Goal: Task Accomplishment & Management: Manage account settings

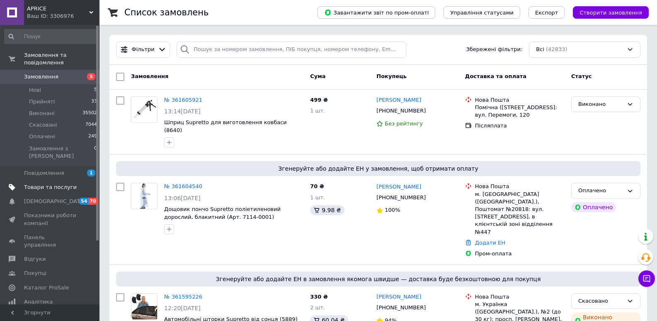
click at [35, 183] on span "Товари та послуги" at bounding box center [50, 186] width 53 height 7
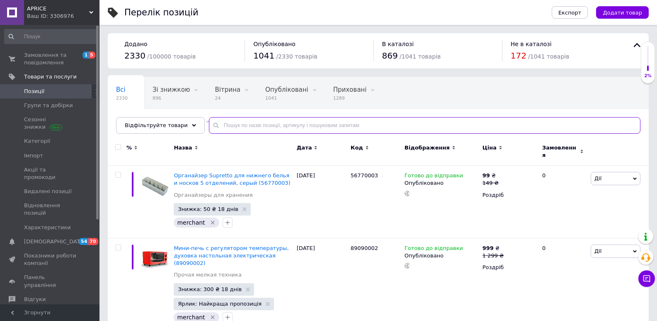
click at [226, 125] on input "text" at bounding box center [425, 125] width 432 height 17
paste input "5715"
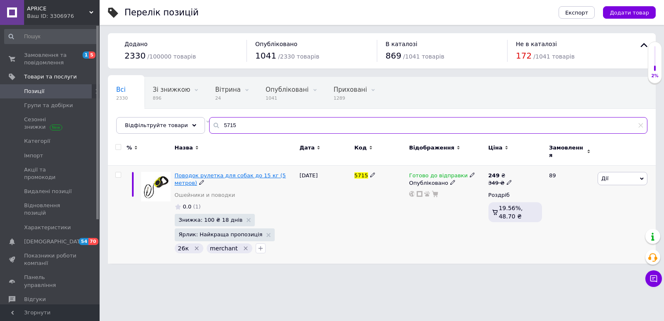
type input "5715"
click at [275, 173] on span "Поводок рулетка для собак до 15 кг (5 метров)" at bounding box center [230, 179] width 111 height 14
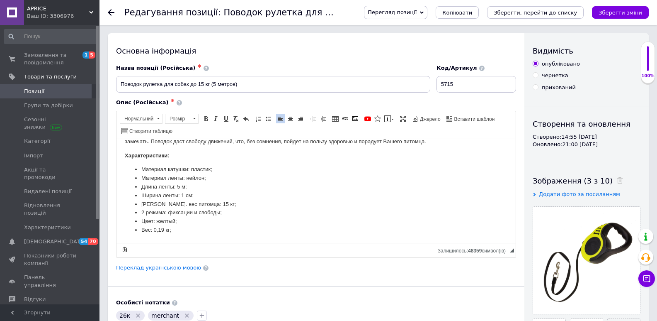
scroll to position [41, 0]
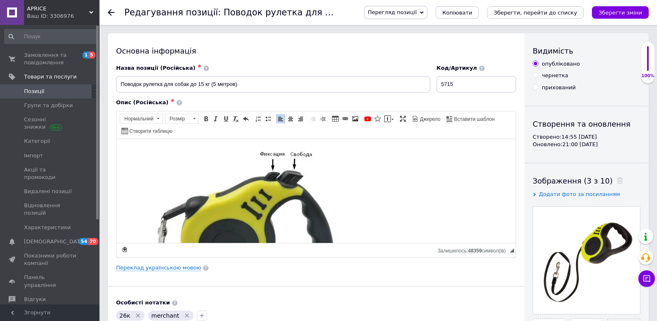
drag, startPoint x: 512, startPoint y: 153, endPoint x: 635, endPoint y: 275, distance: 173.9
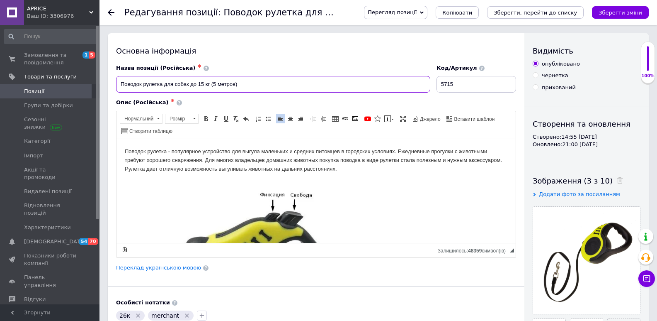
drag, startPoint x: 242, startPoint y: 83, endPoint x: 211, endPoint y: 84, distance: 30.7
click at [211, 84] on input "Поводок рулетка для собак до 15 кг (5 метров)" at bounding box center [273, 84] width 314 height 17
click at [189, 86] on input "Поводок рулетка для собак до 15 кг (5 метров)" at bounding box center [273, 84] width 314 height 17
click at [202, 86] on input "Поводок рулетка для собак 5 м до 15 кг (5 метров)" at bounding box center [273, 84] width 314 height 17
drag, startPoint x: 238, startPoint y: 82, endPoint x: 223, endPoint y: 88, distance: 16.9
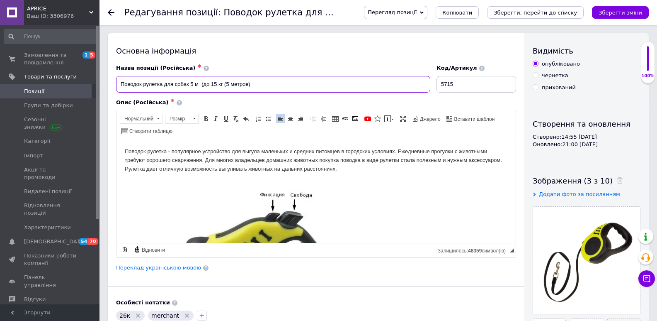
click at [223, 88] on input "Поводок рулетка для собак 5 м (до 15 кг (5 метров)" at bounding box center [273, 84] width 314 height 17
type input "Поводок рулетка для собак 5 м (до 15 кг)"
click at [144, 265] on link "Переклад українською мовою" at bounding box center [158, 267] width 85 height 7
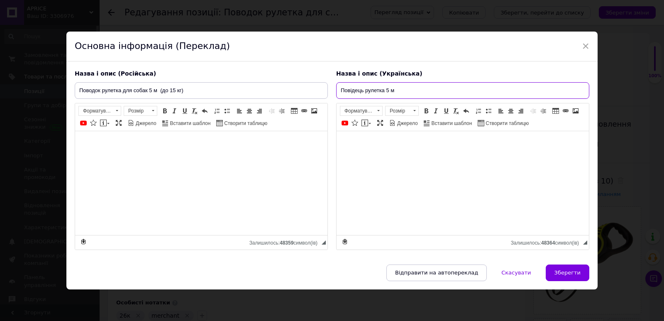
click at [401, 92] on input "Повідець рулетка 5 м" at bounding box center [462, 90] width 253 height 17
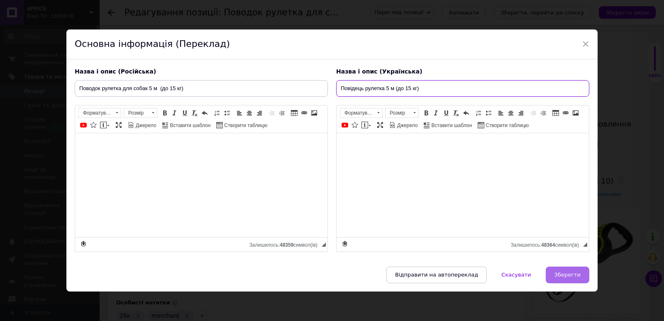
type input "Повідець рулетка 5 м (до 15 кг)"
click at [572, 274] on span "Зберегти" at bounding box center [567, 274] width 26 height 6
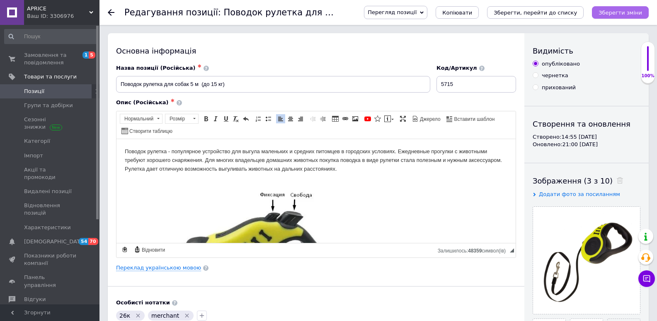
click at [612, 10] on icon "Зберегти зміни" at bounding box center [621, 13] width 44 height 6
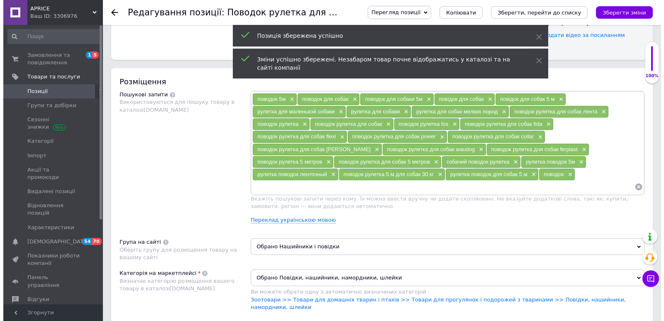
scroll to position [446, 0]
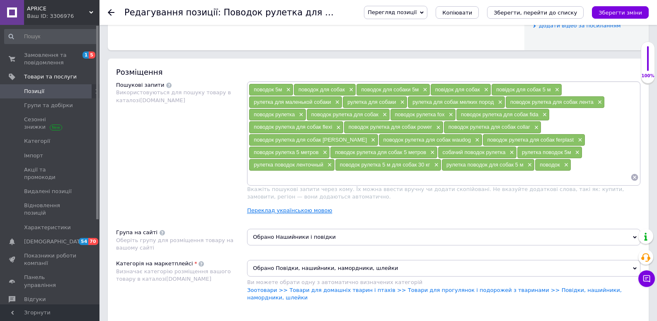
click at [314, 207] on link "Переклад українською мовою" at bounding box center [289, 210] width 85 height 7
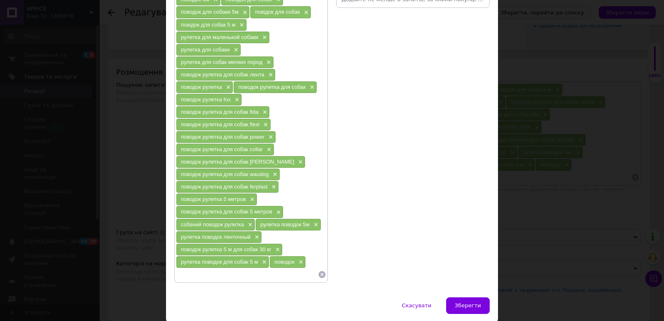
scroll to position [119, 0]
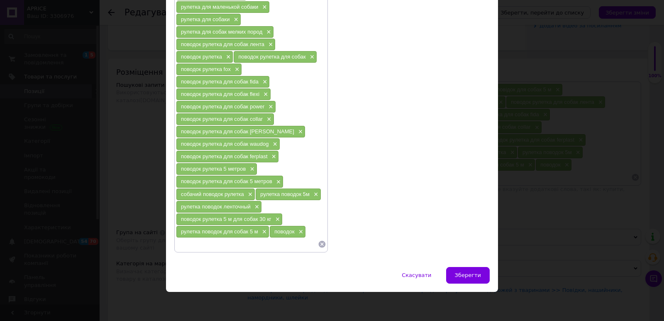
drag, startPoint x: 296, startPoint y: 246, endPoint x: 192, endPoint y: 48, distance: 223.6
click at [192, 48] on div "поводок 5м × поводок для собак × поводок для собаки 5м × повідок для собак × по…" at bounding box center [251, 106] width 150 height 287
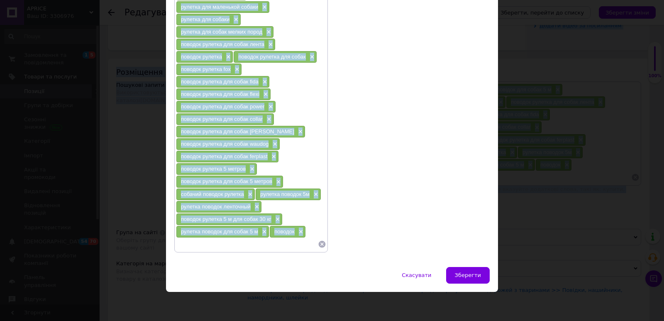
scroll to position [0, 0]
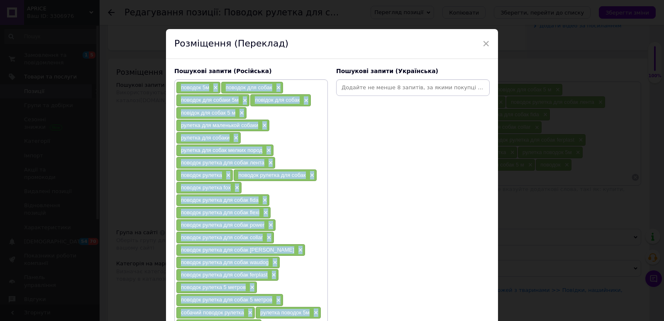
drag, startPoint x: 311, startPoint y: 230, endPoint x: 172, endPoint y: 76, distance: 207.6
click at [172, 76] on div "Пошукові запити (Російська) поводок 5м × поводок для собак × поводок для собаки…" at bounding box center [251, 218] width 162 height 311
copy div "поводок 5м × поводок для собак × поводок для собаки 5м × повідок для собак × по…"
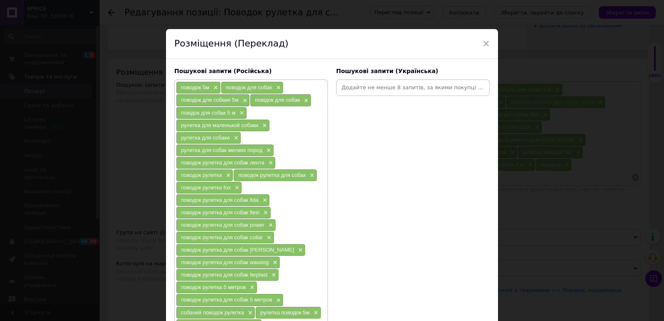
click at [346, 86] on input at bounding box center [413, 87] width 150 height 12
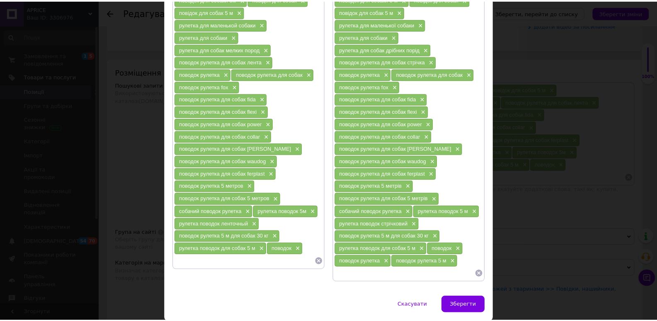
scroll to position [131, 0]
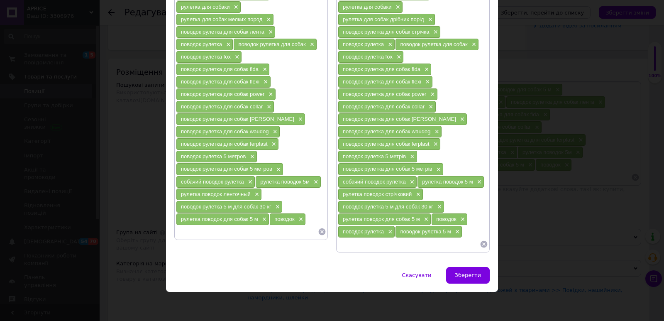
click at [465, 278] on span "Зберегти" at bounding box center [468, 275] width 26 height 6
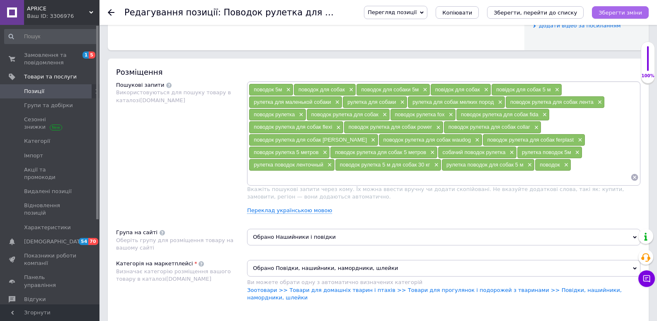
click at [622, 12] on icon "Зберегти зміни" at bounding box center [621, 13] width 44 height 6
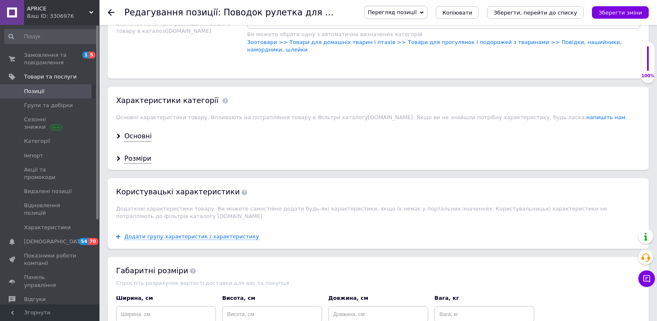
scroll to position [695, 0]
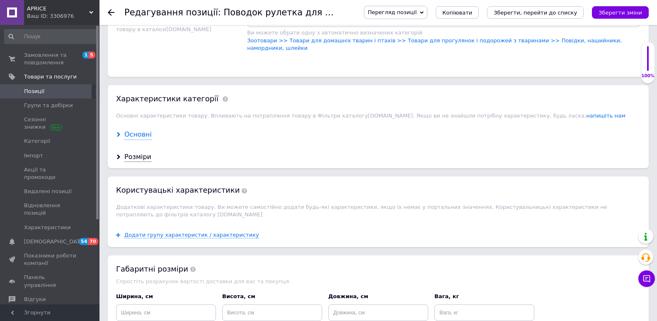
click at [130, 130] on div "Основні" at bounding box center [137, 135] width 27 height 10
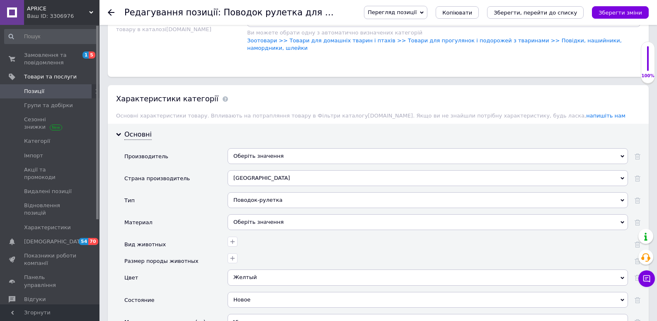
click at [259, 148] on div "Оберіть значення" at bounding box center [428, 156] width 401 height 16
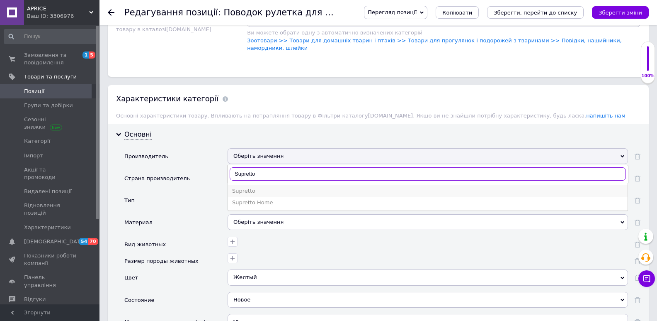
type input "Supretto"
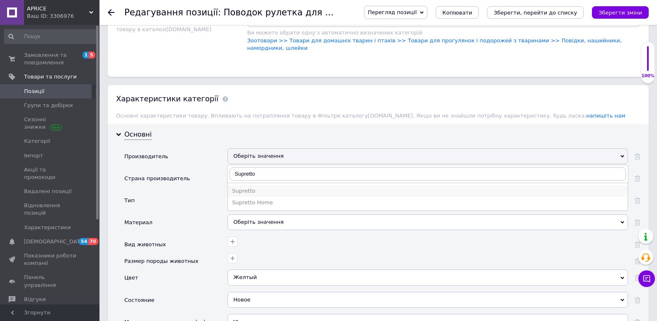
click at [249, 187] on div "Supretto" at bounding box center [428, 190] width 392 height 7
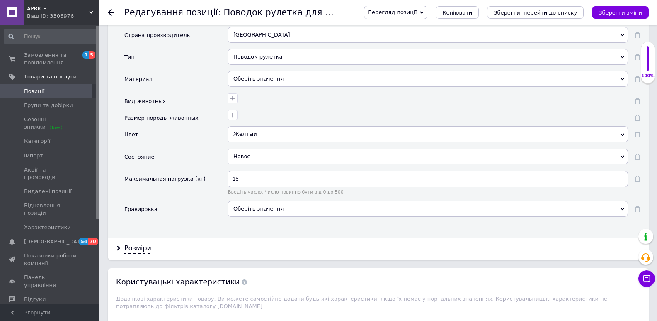
scroll to position [843, 0]
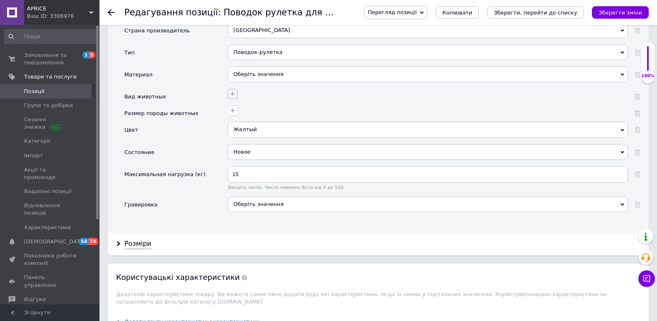
click at [228, 89] on button "button" at bounding box center [233, 94] width 10 height 10
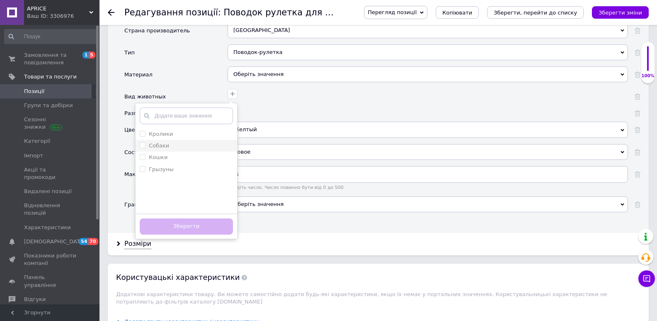
click at [144, 142] on input "Собаки" at bounding box center [142, 144] width 5 height 5
checkbox input "true"
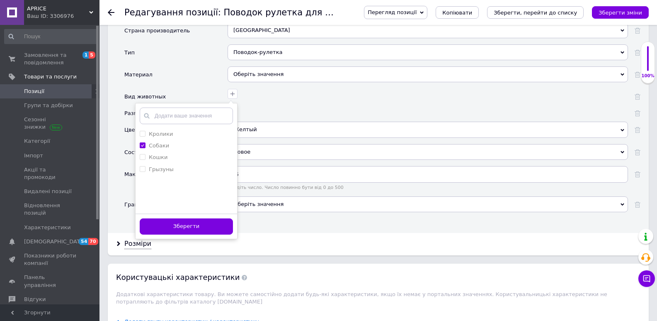
drag, startPoint x: 175, startPoint y: 206, endPoint x: 236, endPoint y: 103, distance: 120.1
click at [174, 218] on button "Зберегти" at bounding box center [186, 226] width 93 height 16
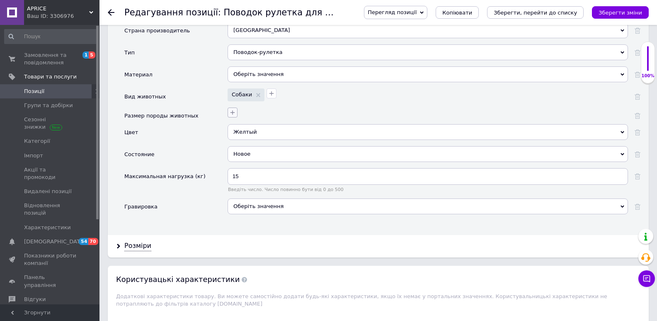
click at [235, 109] on icon "button" at bounding box center [232, 112] width 7 height 7
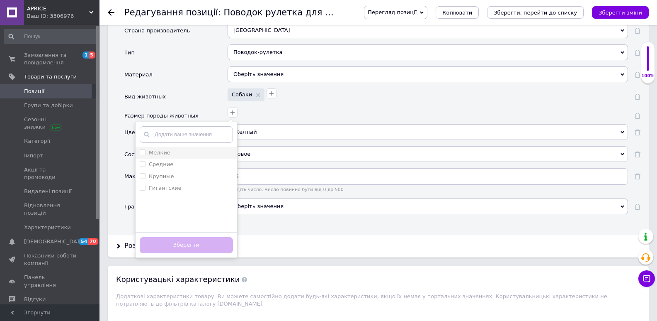
click at [144, 149] on input "Мелкие" at bounding box center [142, 151] width 5 height 5
checkbox input "true"
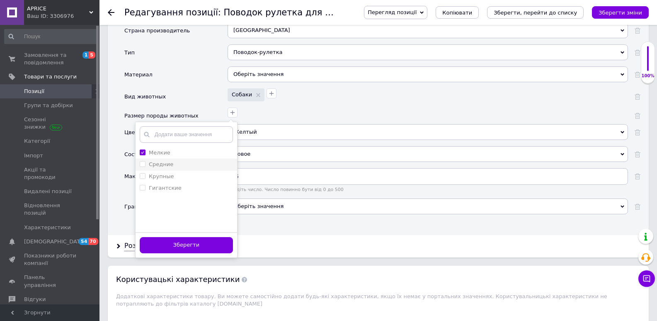
click at [143, 161] on input "Средние" at bounding box center [142, 163] width 5 height 5
checkbox input "true"
click at [162, 237] on button "Зберегти" at bounding box center [186, 245] width 93 height 16
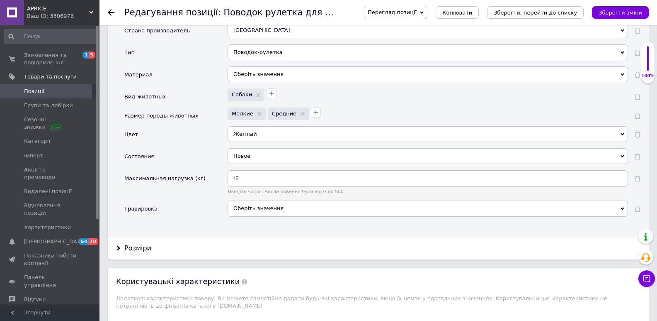
click at [252, 205] on span "Оберіть значення" at bounding box center [259, 208] width 50 height 6
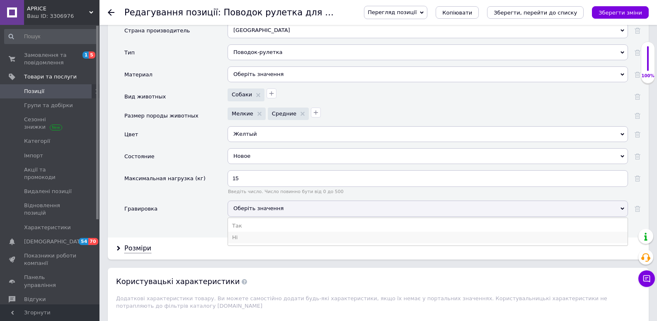
click at [235, 231] on li "Ні" at bounding box center [428, 237] width 400 height 12
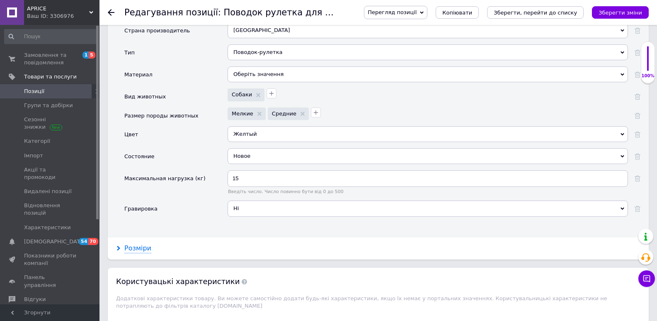
click at [143, 243] on div "Розміри" at bounding box center [137, 248] width 27 height 10
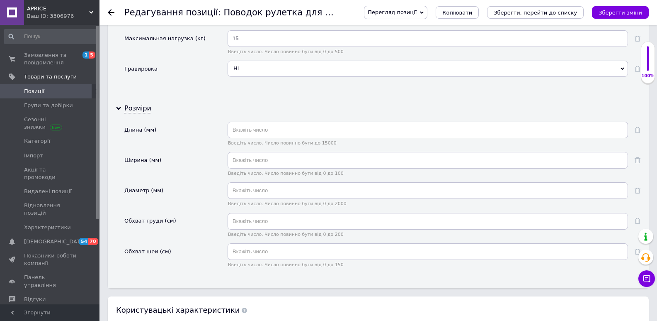
scroll to position [985, 0]
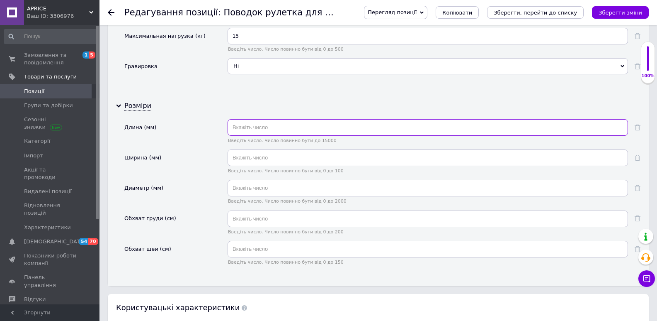
click at [268, 119] on input "text" at bounding box center [428, 127] width 401 height 17
type input "5000"
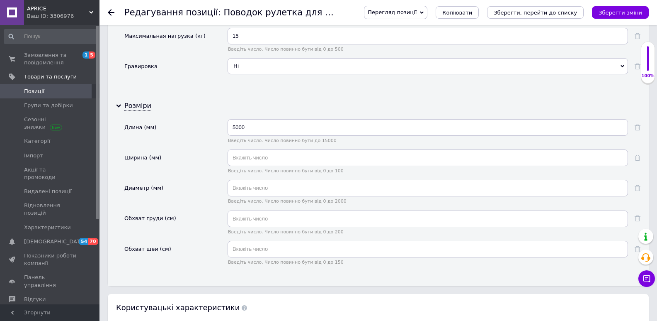
drag, startPoint x: 607, startPoint y: 8, endPoint x: 663, endPoint y: 179, distance: 180.0
click at [607, 9] on button "Зберегти зміни" at bounding box center [620, 12] width 57 height 12
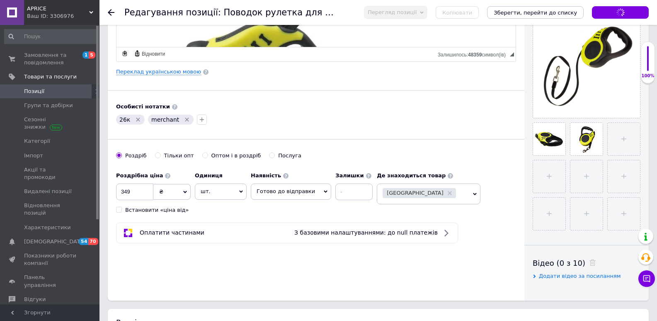
scroll to position [0, 0]
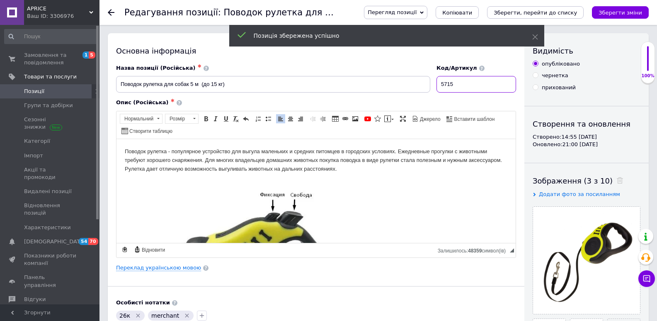
drag, startPoint x: 459, startPoint y: 81, endPoint x: 440, endPoint y: 85, distance: 19.2
click at [440, 85] on input "5715" at bounding box center [477, 84] width 80 height 17
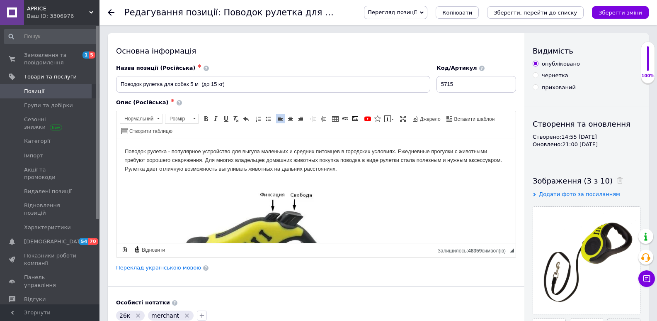
click at [95, 10] on div "APRICE Ваш ID: 3306976" at bounding box center [61, 12] width 75 height 25
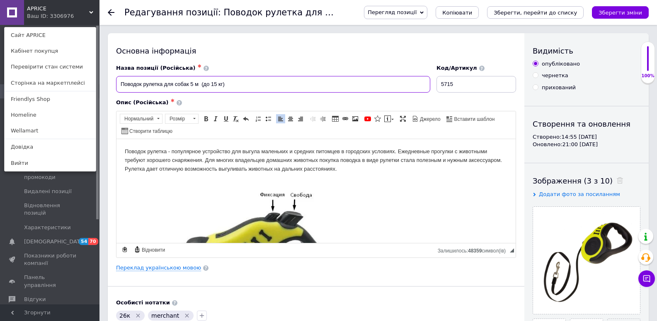
click at [202, 81] on input "Поводок рулетка для собак 5 м (до 15 кг)" at bounding box center [273, 84] width 314 height 17
type input "Поводок рулетка для собак 5 м (до 15 кг)"
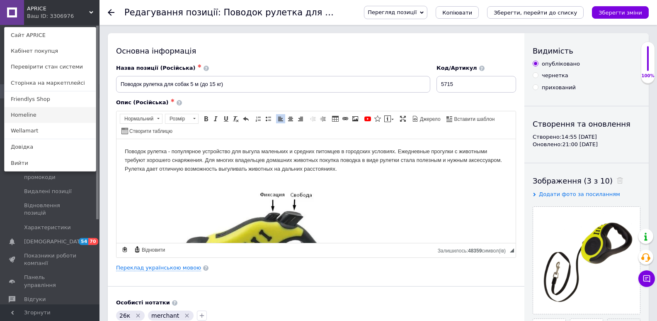
click at [27, 114] on link "Homeline" at bounding box center [50, 115] width 91 height 16
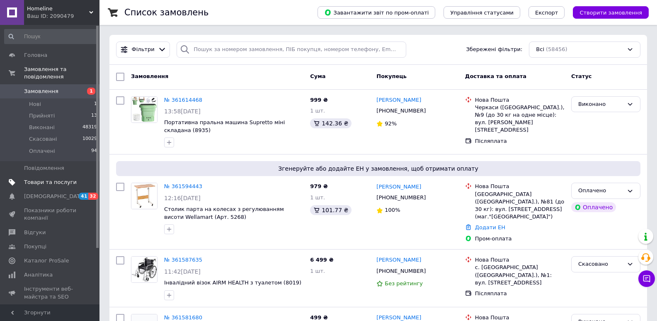
click at [60, 178] on span "Товари та послуги" at bounding box center [50, 181] width 53 height 7
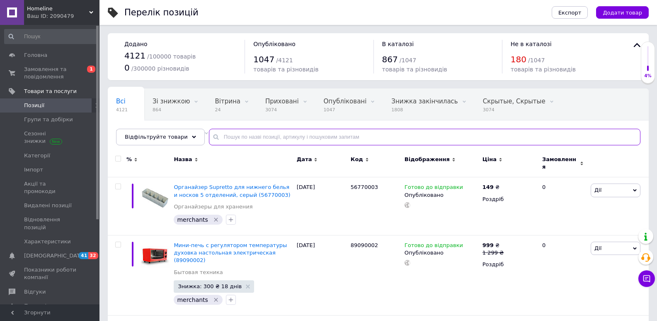
click at [229, 138] on input "text" at bounding box center [425, 137] width 432 height 17
paste input "5715"
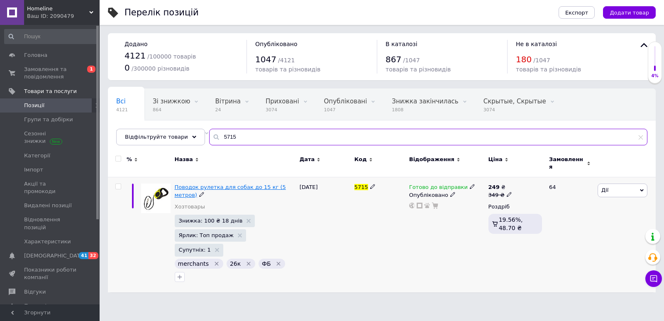
type input "5715"
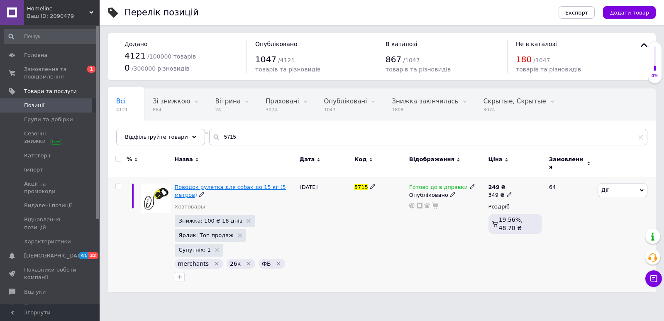
click at [244, 184] on span "Поводок рулетка для собак до 15 кг (5 метров)" at bounding box center [230, 191] width 111 height 14
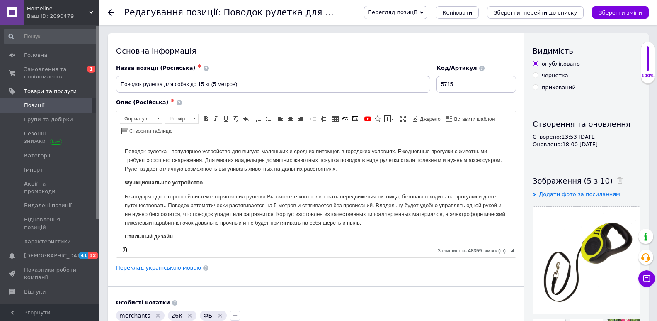
click at [156, 265] on link "Переклад українською мовою" at bounding box center [158, 267] width 85 height 7
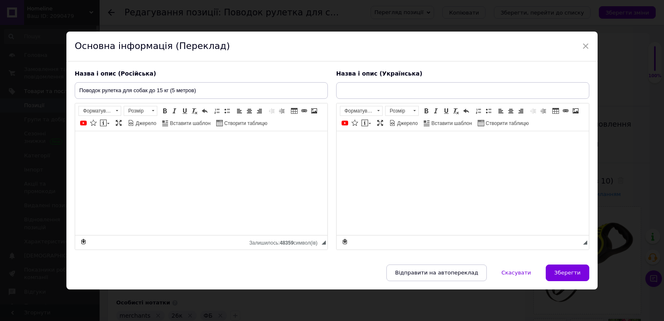
type input "Повідець рулетка для собак до 15 кг (5 метрів)"
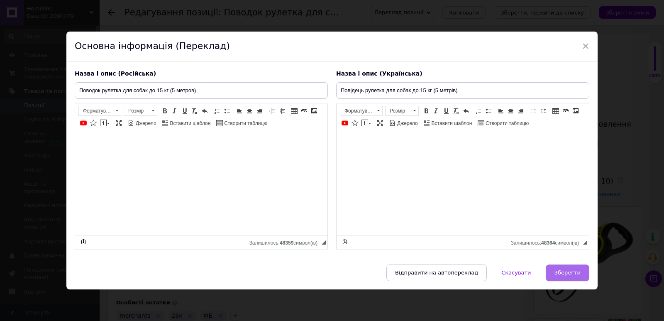
click at [568, 271] on span "Зберегти" at bounding box center [567, 272] width 26 height 6
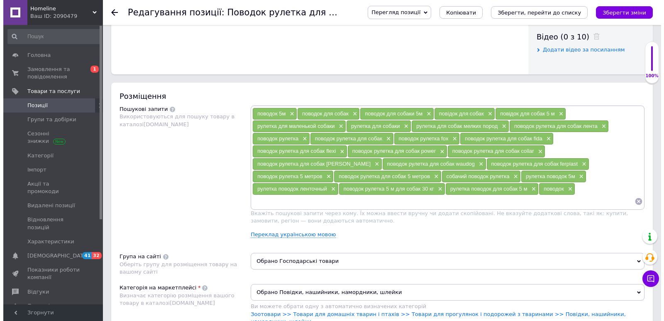
scroll to position [427, 0]
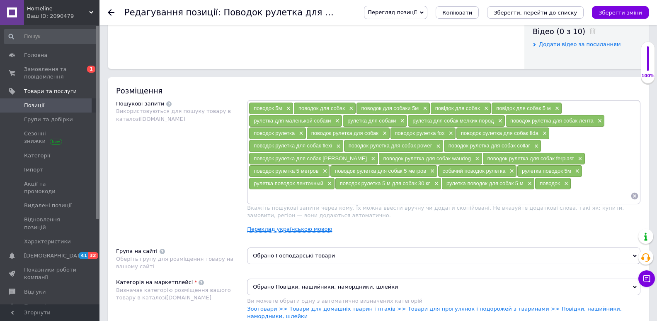
click at [280, 226] on link "Переклад українською мовою" at bounding box center [289, 229] width 85 height 7
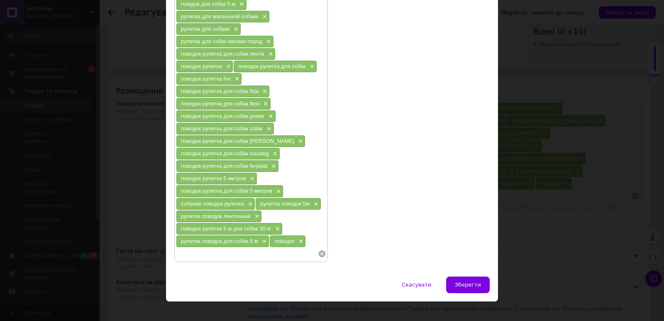
scroll to position [111, 0]
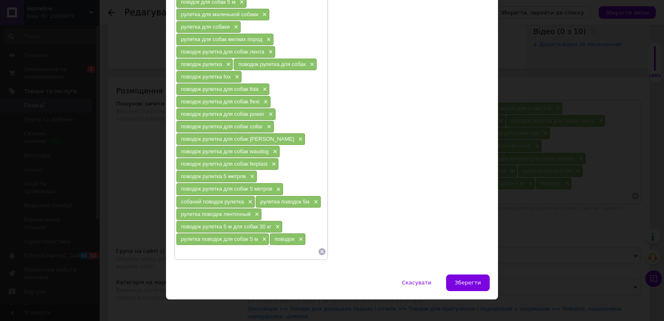
drag, startPoint x: 323, startPoint y: 250, endPoint x: 183, endPoint y: 311, distance: 152.8
click at [323, 250] on icon at bounding box center [322, 251] width 7 height 7
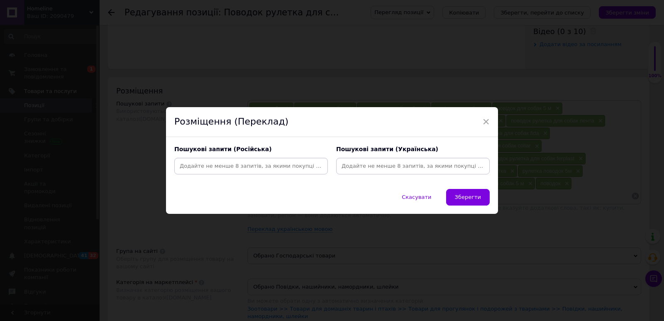
scroll to position [0, 0]
click at [190, 169] on input at bounding box center [251, 166] width 150 height 12
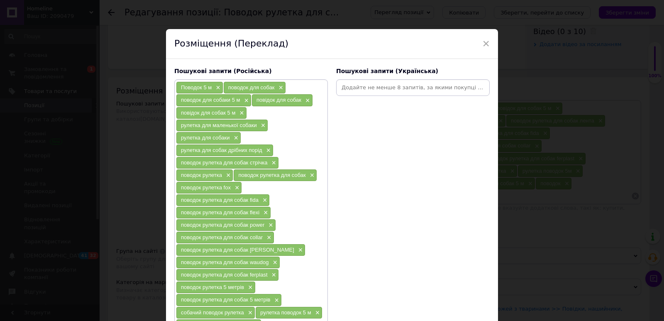
click at [370, 85] on input at bounding box center [413, 87] width 150 height 12
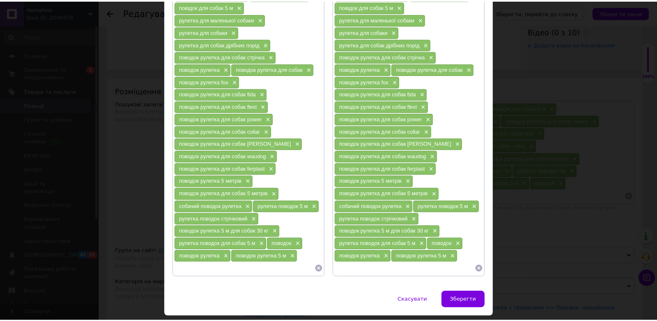
scroll to position [131, 0]
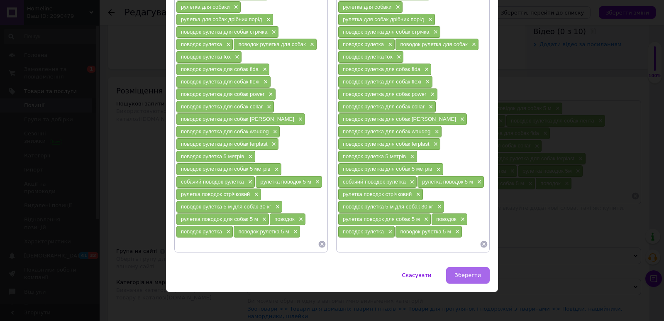
click at [457, 275] on span "Зберегти" at bounding box center [468, 275] width 26 height 6
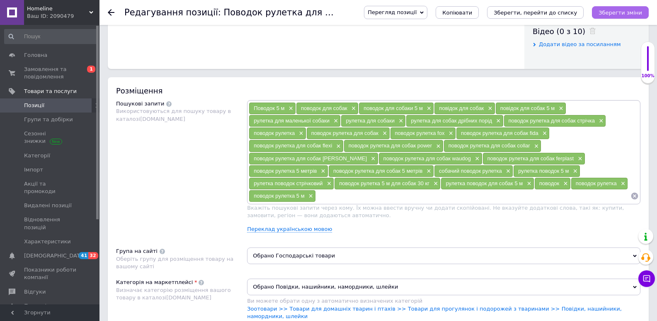
click at [608, 12] on icon "Зберегти зміни" at bounding box center [621, 13] width 44 height 6
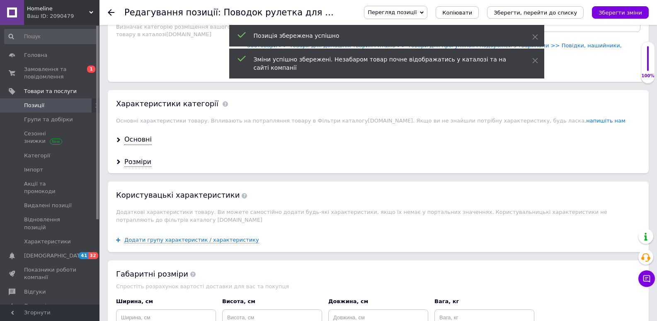
scroll to position [779, 0]
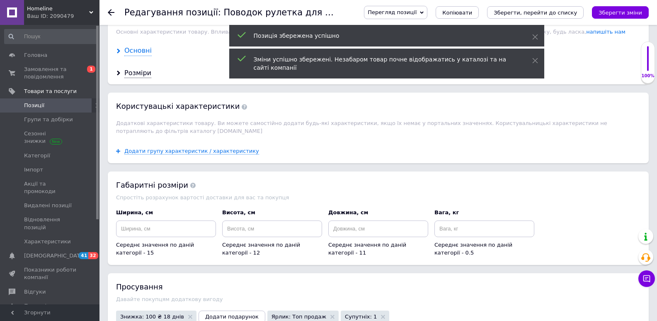
click at [126, 46] on div "Основні" at bounding box center [137, 51] width 27 height 10
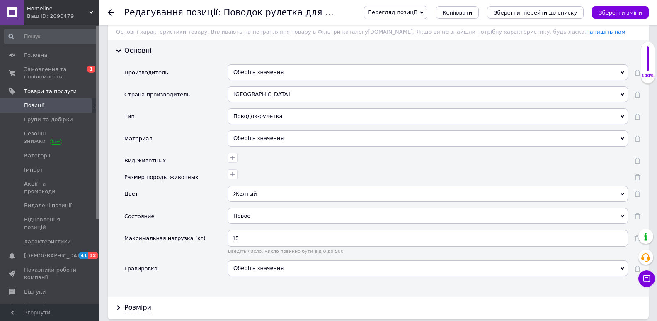
click at [253, 64] on div "Оберіть значення" at bounding box center [428, 72] width 401 height 16
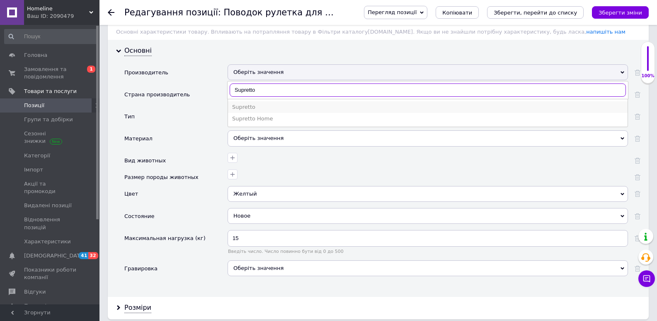
type input "Supretto"
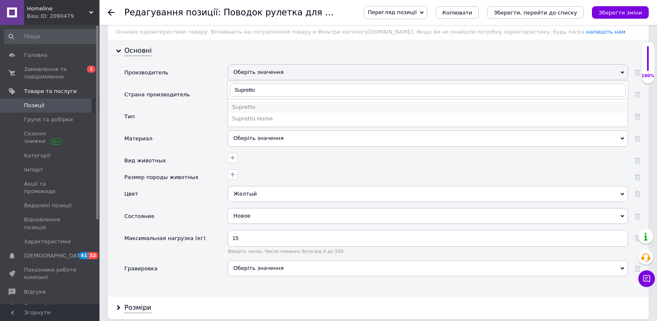
click at [246, 103] on div "Supretto" at bounding box center [428, 106] width 392 height 7
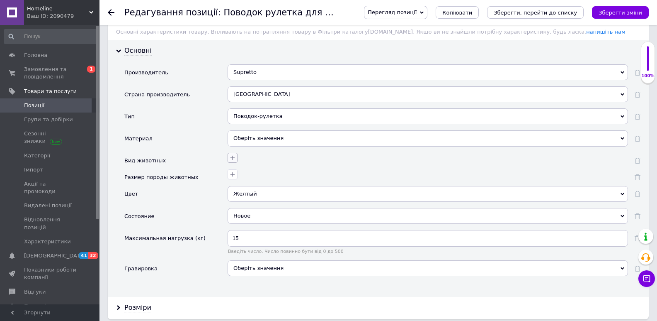
click at [231, 154] on icon "button" at bounding box center [232, 157] width 7 height 7
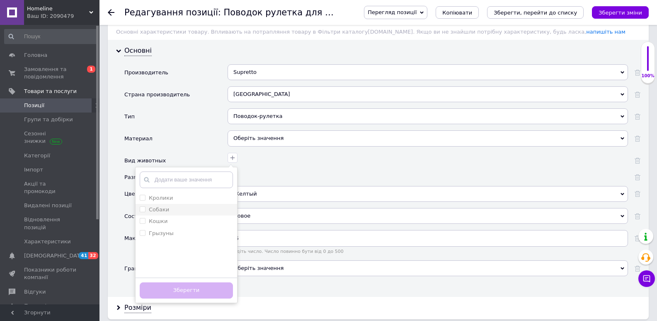
click at [142, 206] on input "Собаки" at bounding box center [142, 208] width 5 height 5
checkbox input "true"
click at [173, 282] on button "Зберегти" at bounding box center [186, 290] width 93 height 16
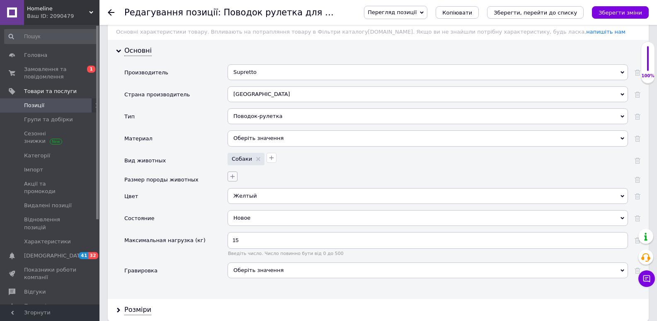
click at [233, 173] on icon "button" at bounding box center [232, 176] width 7 height 7
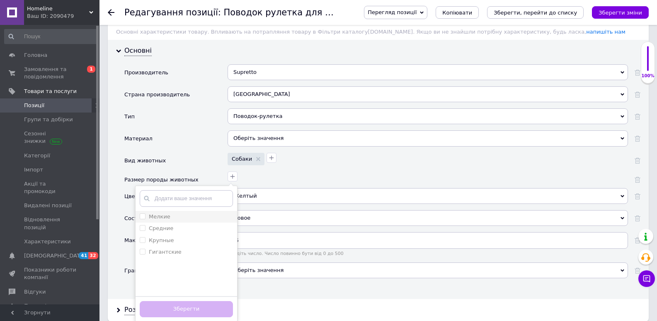
click at [144, 213] on input "Мелкие" at bounding box center [142, 215] width 5 height 5
checkbox input "true"
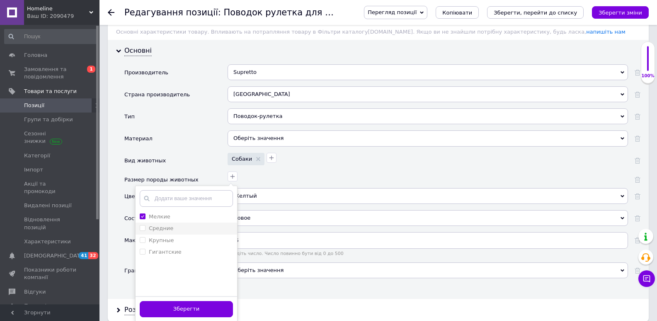
click at [143, 225] on input "Средние" at bounding box center [142, 227] width 5 height 5
checkbox input "true"
click at [163, 304] on button "Зберегти" at bounding box center [186, 309] width 93 height 16
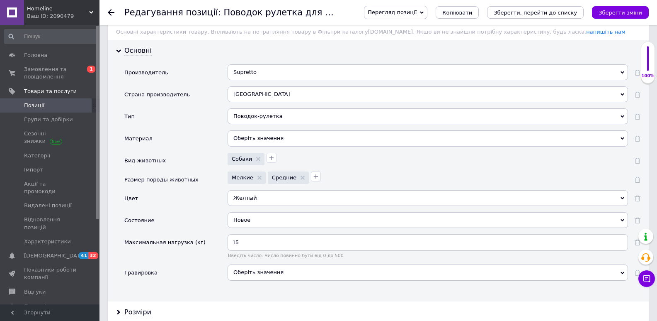
click at [309, 264] on span "Оберіть значення" at bounding box center [428, 272] width 401 height 16
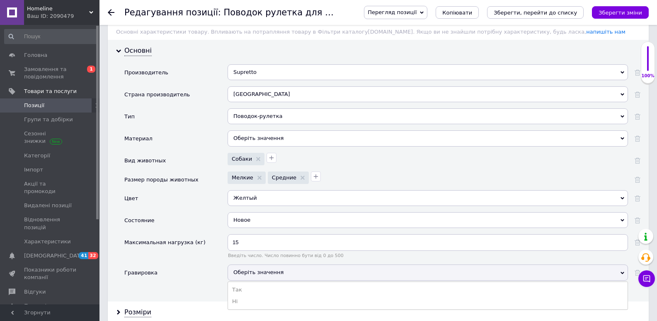
click at [237, 295] on li "Ні" at bounding box center [428, 301] width 400 height 12
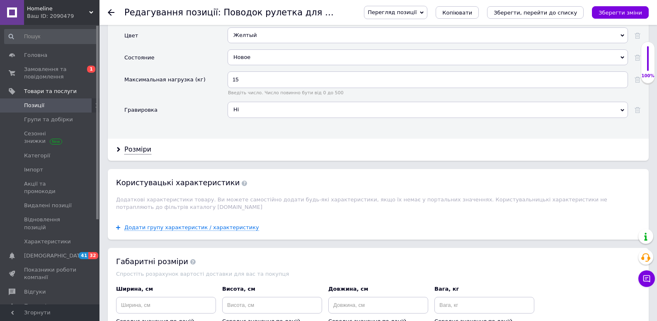
scroll to position [969, 0]
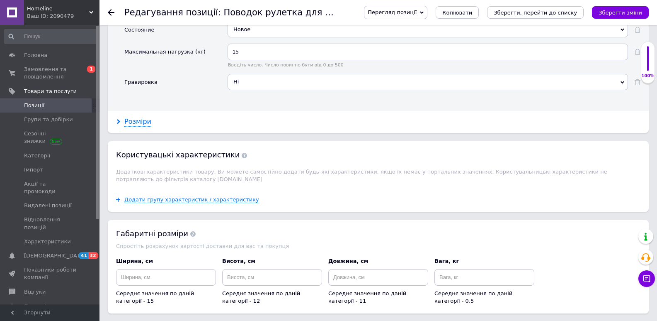
click at [138, 117] on div "Розміри" at bounding box center [137, 122] width 27 height 10
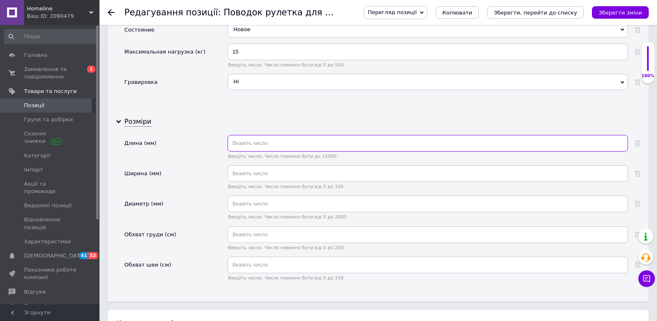
drag, startPoint x: 277, startPoint y: 127, endPoint x: 269, endPoint y: 134, distance: 11.2
click at [273, 135] on input "text" at bounding box center [428, 143] width 401 height 17
type input "5000"
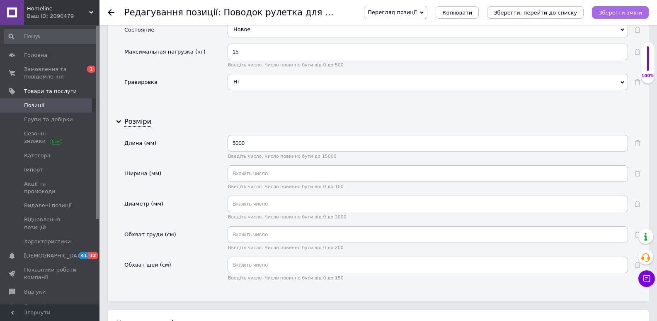
click at [628, 10] on icon "Зберегти зміни" at bounding box center [621, 13] width 44 height 6
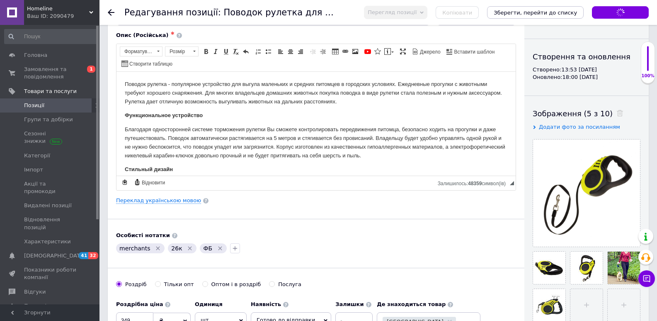
scroll to position [0, 0]
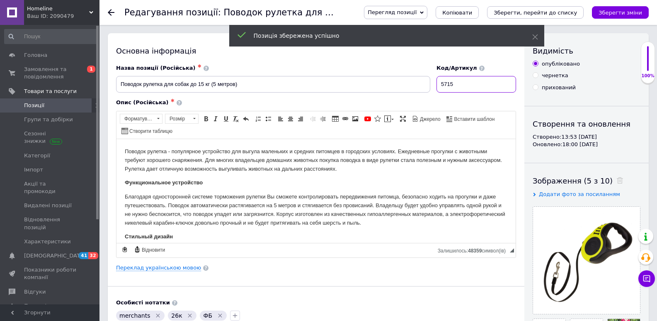
drag, startPoint x: 462, startPoint y: 79, endPoint x: 440, endPoint y: 83, distance: 23.1
click at [440, 83] on input "5715" at bounding box center [477, 84] width 80 height 17
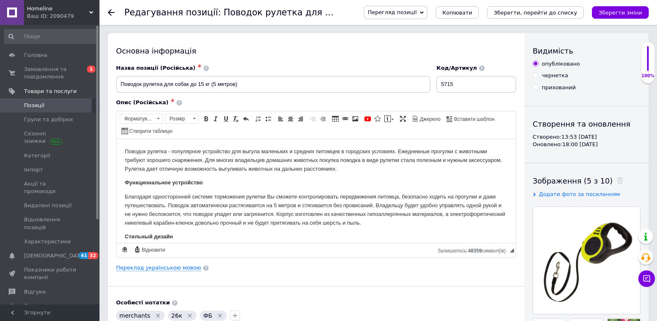
click at [89, 11] on span "Homeline" at bounding box center [58, 8] width 62 height 7
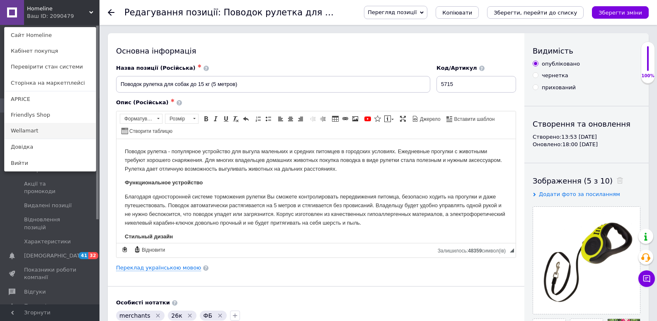
click at [20, 132] on link "Wellamart" at bounding box center [50, 131] width 91 height 16
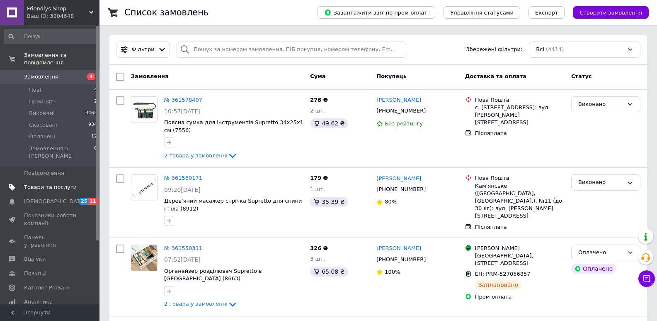
click at [36, 183] on span "Товари та послуги" at bounding box center [50, 186] width 53 height 7
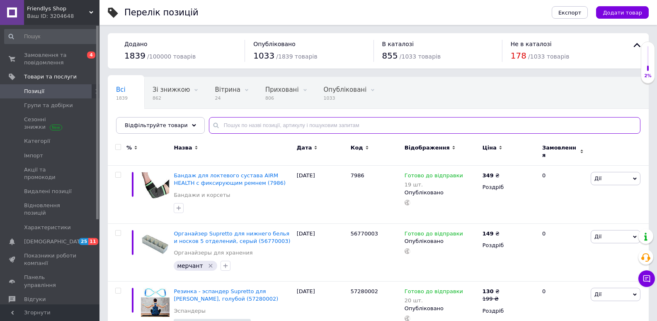
click at [221, 126] on input "text" at bounding box center [425, 125] width 432 height 17
paste input "8418"
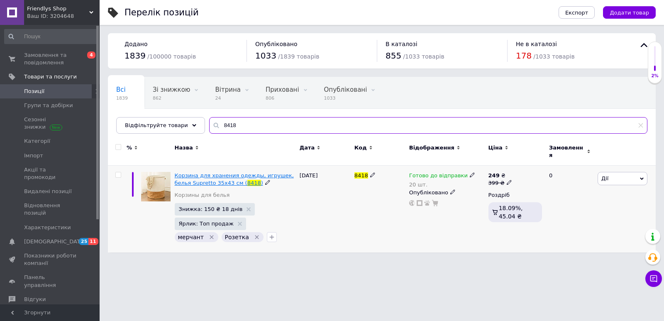
type input "8418"
click at [203, 172] on span "Корзина для хранения одежды, игрушек, белья Supretto 35х43 см (" at bounding box center [234, 179] width 119 height 14
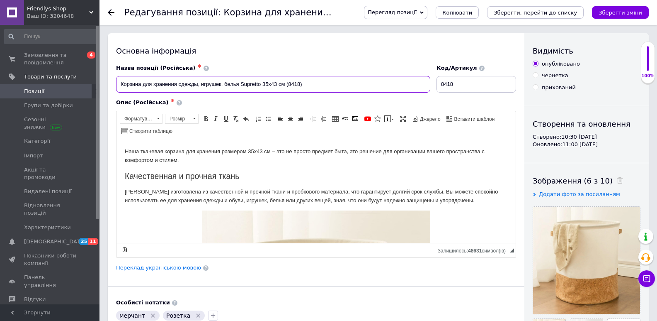
drag, startPoint x: 287, startPoint y: 85, endPoint x: 131, endPoint y: 82, distance: 155.6
click at [33, 54] on span "Замовлення та повідомлення" at bounding box center [50, 58] width 53 height 15
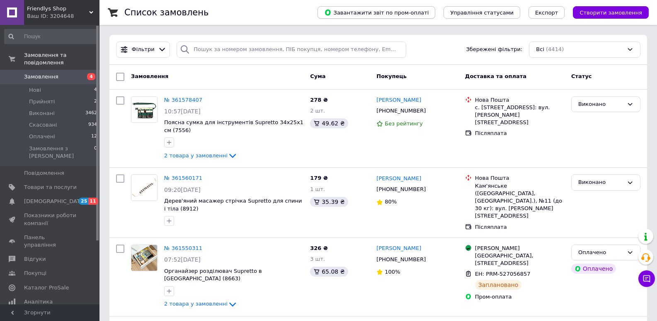
click at [403, 12] on span "Завантажити звіт по пром-оплаті" at bounding box center [376, 12] width 105 height 7
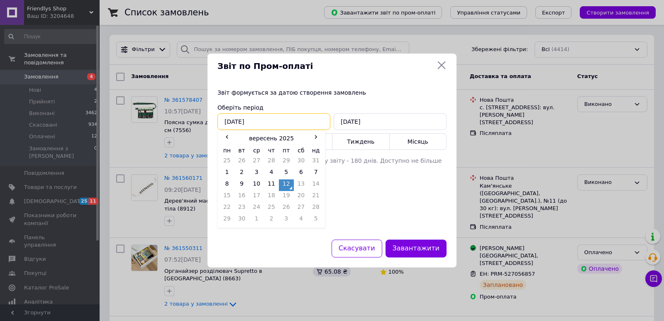
click at [240, 124] on input "[DATE]" at bounding box center [273, 121] width 113 height 17
click at [229, 141] on span "‹" at bounding box center [226, 136] width 15 height 8
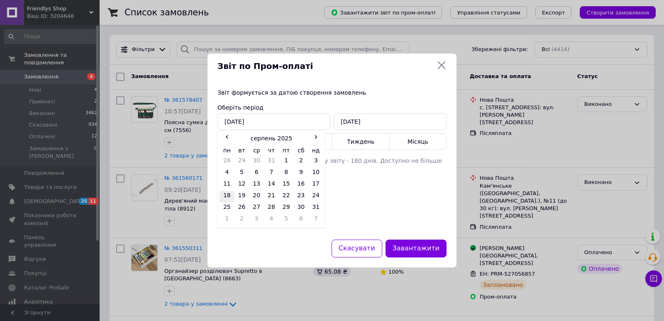
click at [226, 196] on td "18" at bounding box center [226, 197] width 15 height 12
type input "18.08.2025"
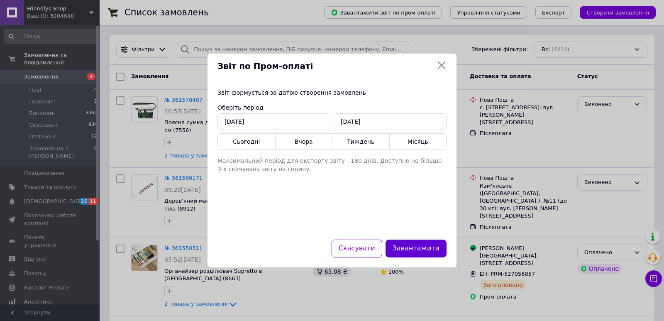
click at [422, 252] on button "Завантажити" at bounding box center [415, 248] width 61 height 18
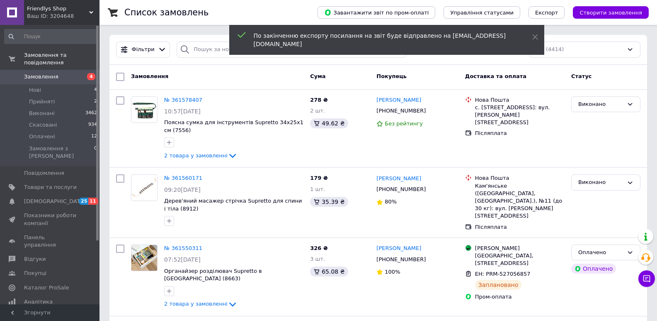
click at [92, 13] on icon at bounding box center [91, 12] width 4 height 4
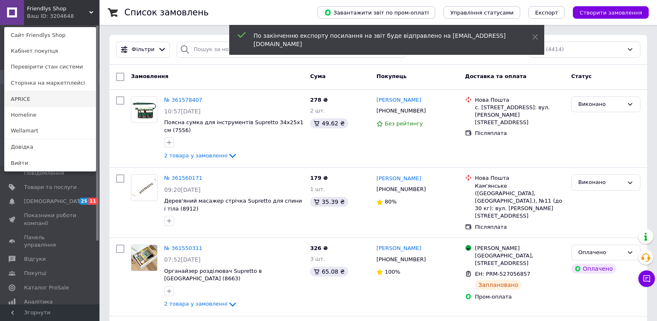
click at [17, 98] on link "APRICE" at bounding box center [50, 99] width 91 height 16
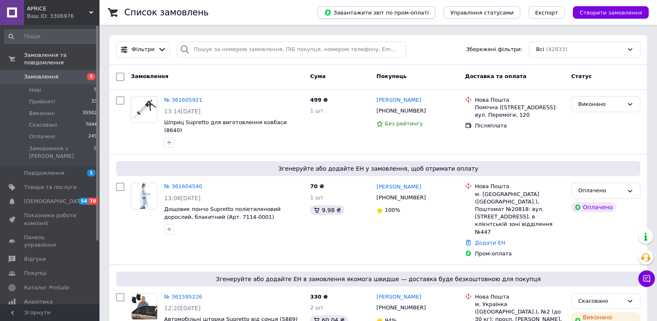
click at [391, 12] on span "Завантажити звіт по пром-оплаті" at bounding box center [376, 12] width 105 height 7
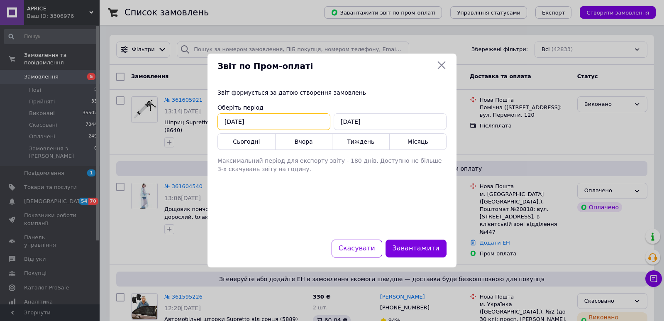
click at [243, 118] on input "[DATE]" at bounding box center [273, 121] width 113 height 17
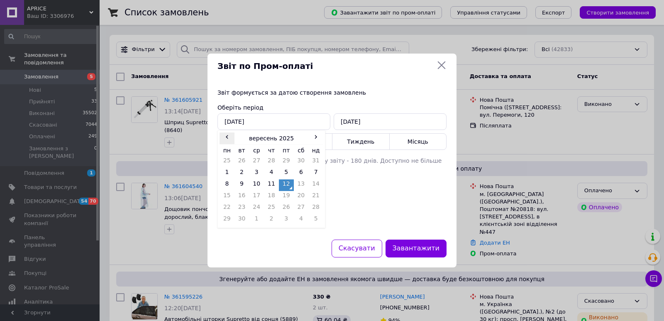
click at [225, 135] on span "‹" at bounding box center [226, 136] width 15 height 8
click at [226, 195] on td "18" at bounding box center [226, 197] width 15 height 12
type input "18.08.2025"
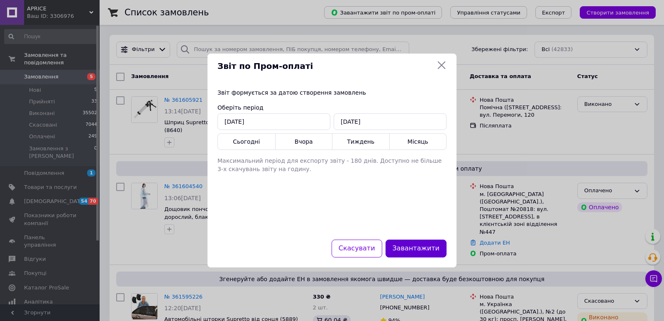
click at [431, 251] on button "Завантажити" at bounding box center [415, 248] width 61 height 18
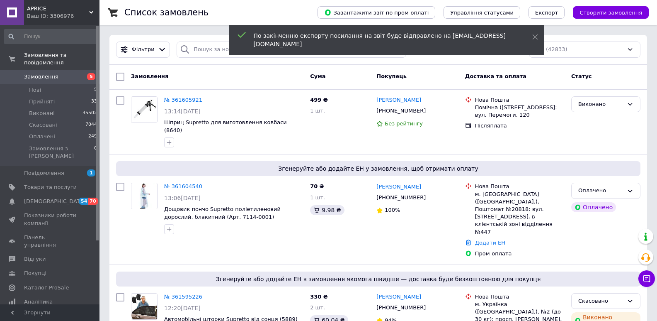
click at [91, 10] on icon at bounding box center [91, 12] width 4 height 4
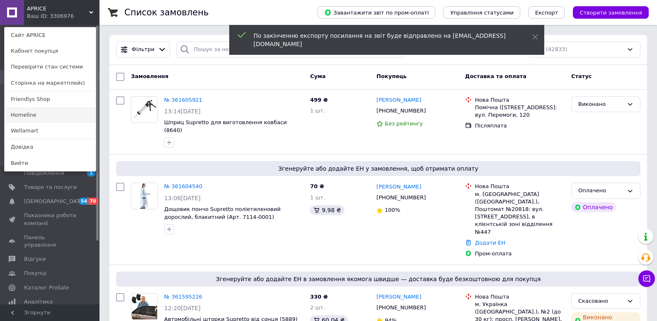
click at [18, 110] on link "Homeline" at bounding box center [50, 115] width 91 height 16
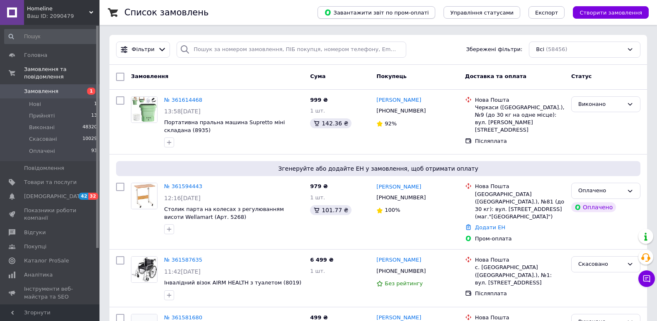
click at [427, 14] on span "Завантажити звіт по пром-оплаті" at bounding box center [376, 12] width 105 height 7
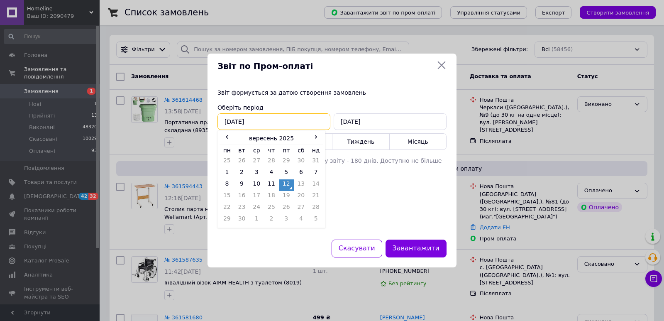
click at [264, 123] on input "[DATE]" at bounding box center [273, 121] width 113 height 17
click at [227, 136] on span "‹" at bounding box center [226, 136] width 15 height 8
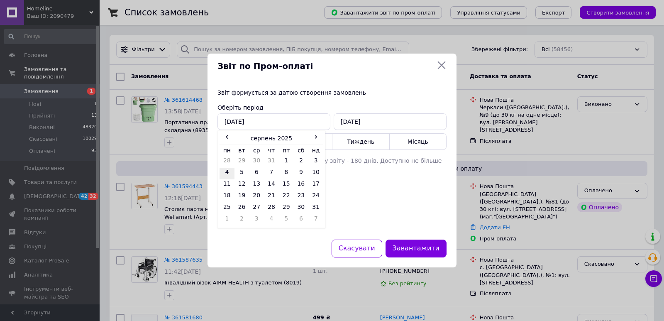
click at [224, 178] on td "4" at bounding box center [226, 174] width 15 height 12
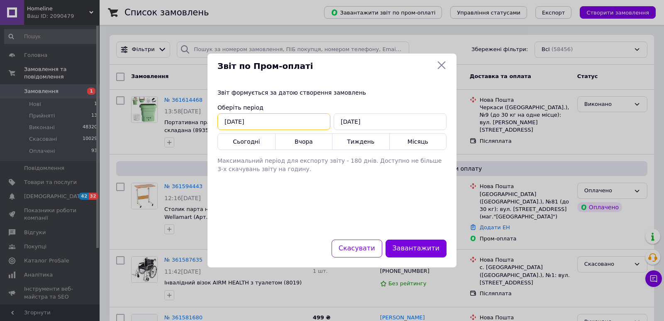
click at [246, 126] on input "04.08.2025" at bounding box center [273, 121] width 113 height 17
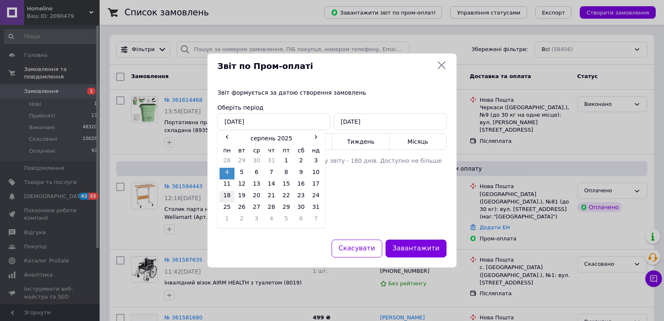
click at [227, 193] on td "18" at bounding box center [226, 197] width 15 height 12
type input "18.08.2025"
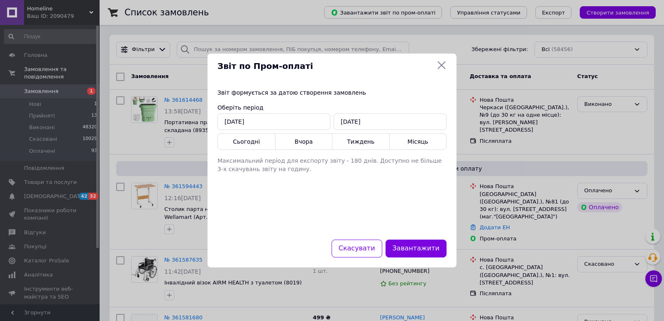
click at [406, 247] on button "Завантажити" at bounding box center [415, 248] width 61 height 18
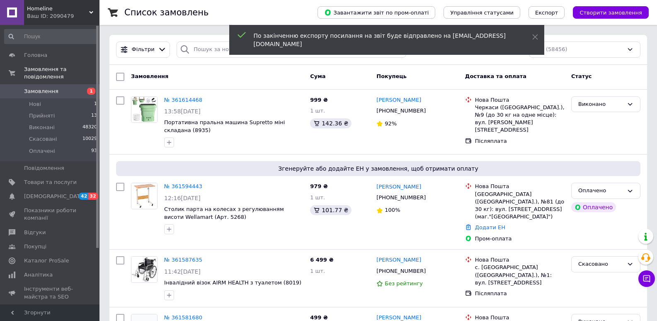
click at [85, 10] on span "Homeline" at bounding box center [58, 8] width 62 height 7
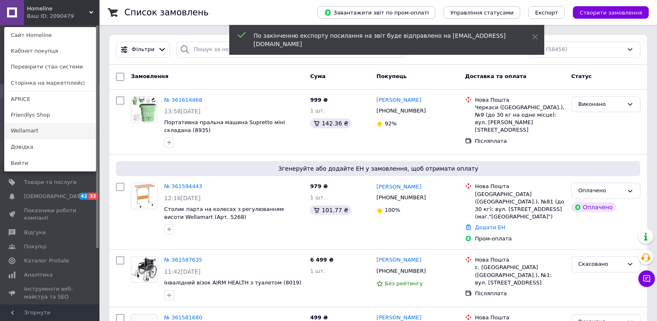
click at [30, 130] on link "Wellamart" at bounding box center [50, 131] width 91 height 16
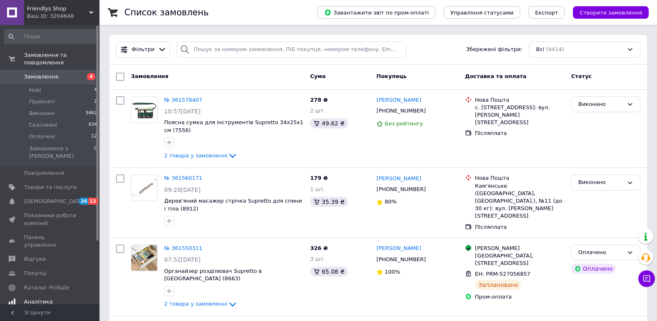
click at [43, 197] on span "[DEMOGRAPHIC_DATA]" at bounding box center [54, 200] width 61 height 7
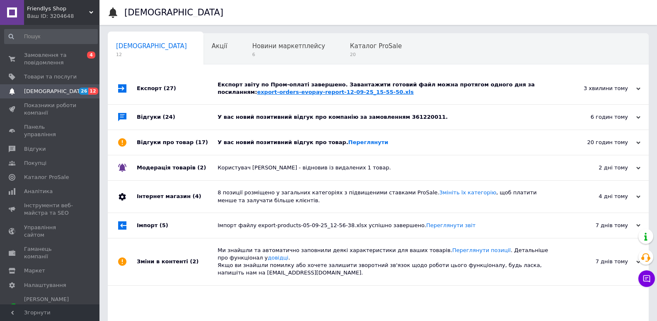
click at [257, 90] on link "export-orders-evopay-report-12-09-25_15-55-50.xls" at bounding box center [335, 92] width 157 height 6
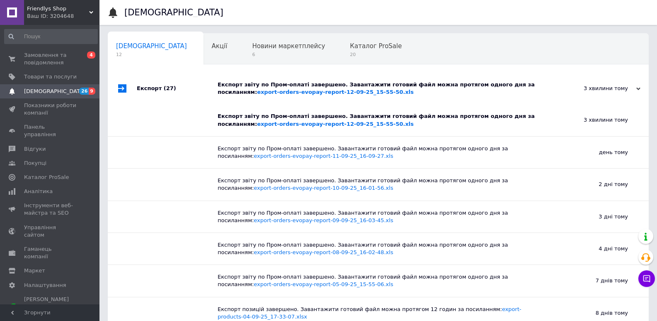
click at [92, 12] on icon at bounding box center [91, 12] width 4 height 4
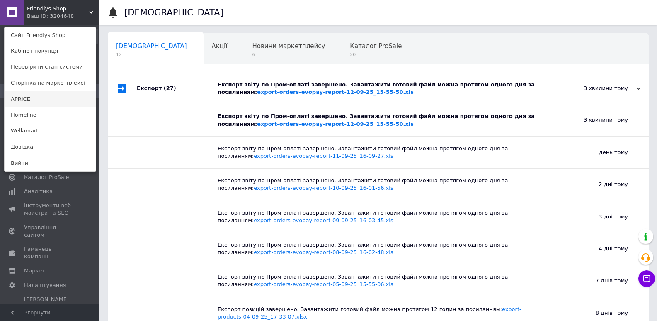
click at [28, 103] on link "APRICE" at bounding box center [50, 99] width 91 height 16
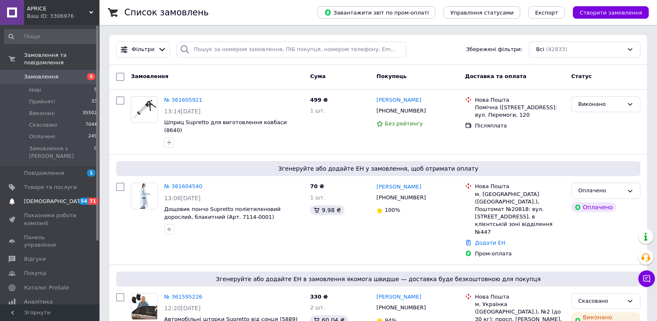
click at [31, 197] on span "[DEMOGRAPHIC_DATA]" at bounding box center [54, 200] width 61 height 7
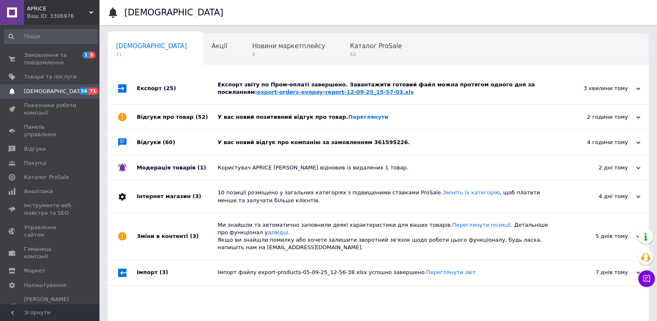
click at [257, 94] on link "export-orders-evopay-report-12-09-25_15-57-03.xls" at bounding box center [335, 92] width 157 height 6
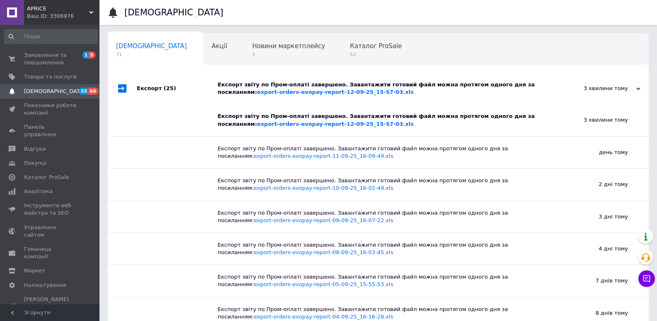
drag, startPoint x: 91, startPoint y: 8, endPoint x: 80, endPoint y: 26, distance: 20.8
click at [91, 8] on div "APRICE Ваш ID: 3306976" at bounding box center [61, 12] width 75 height 25
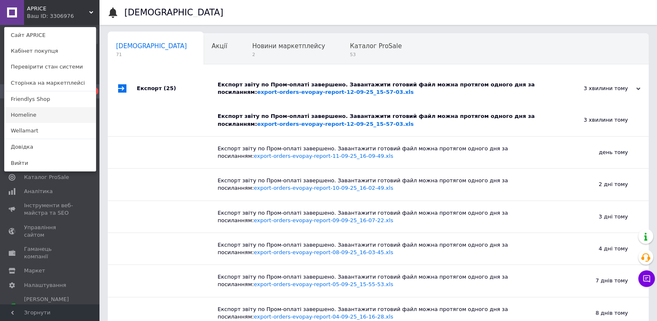
click at [24, 115] on link "Homeline" at bounding box center [50, 115] width 91 height 16
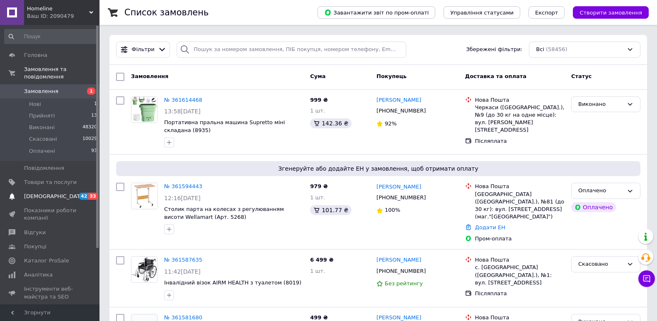
click at [42, 192] on span "[DEMOGRAPHIC_DATA]" at bounding box center [54, 195] width 61 height 7
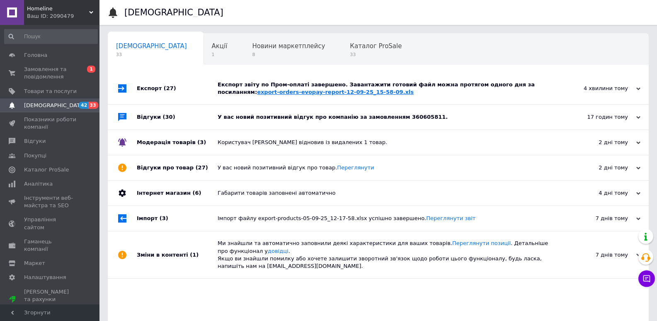
click at [257, 91] on link "export-orders-evopay-report-12-09-25_15-58-09.xls" at bounding box center [335, 92] width 157 height 6
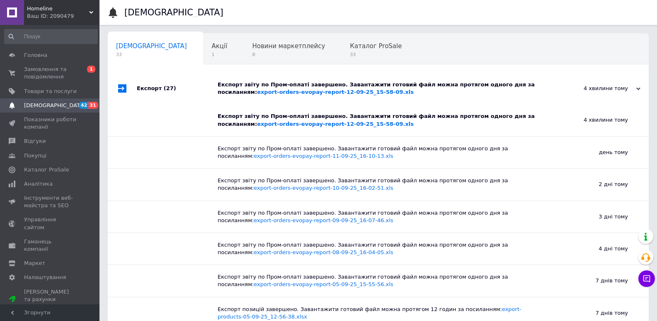
click at [90, 11] on icon at bounding box center [91, 12] width 4 height 4
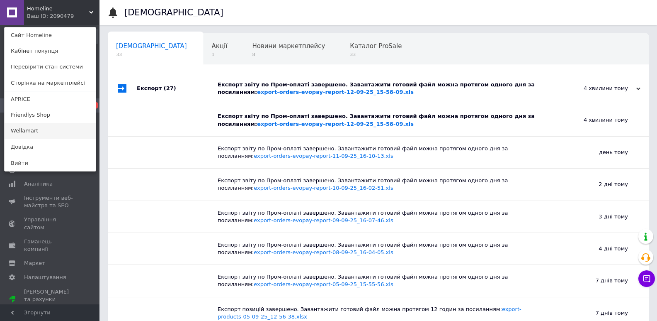
click at [22, 131] on link "Wellamart" at bounding box center [50, 131] width 91 height 16
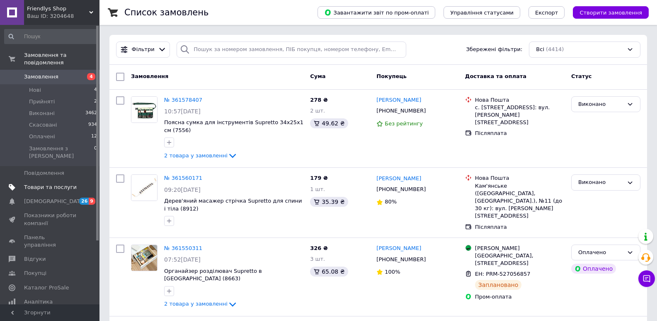
click at [41, 183] on span "Товари та послуги" at bounding box center [50, 186] width 53 height 7
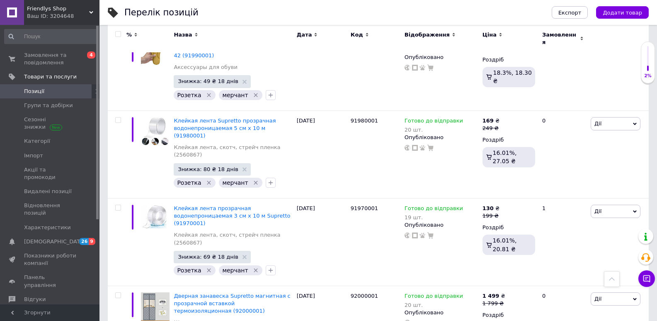
scroll to position [1331, 0]
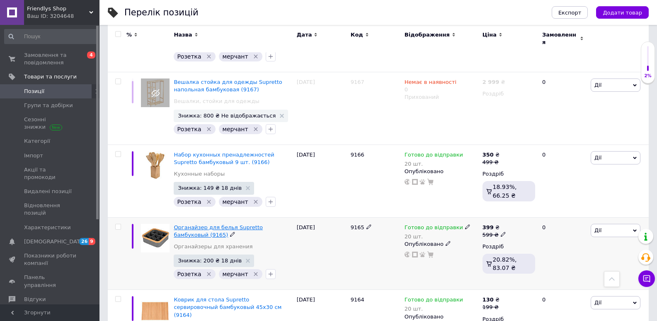
click at [200, 224] on span "Органайзер для белья Supretto бамбуковый (9165)" at bounding box center [218, 231] width 89 height 14
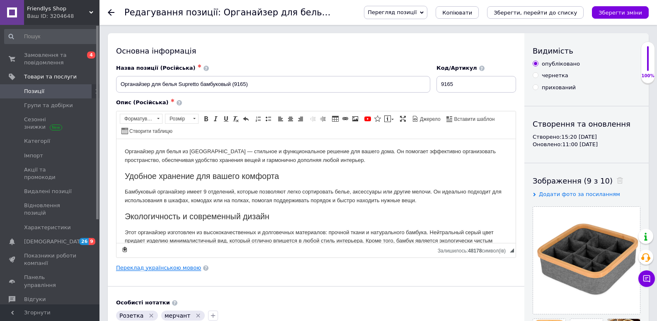
click at [163, 268] on link "Переклад українською мовою" at bounding box center [158, 267] width 85 height 7
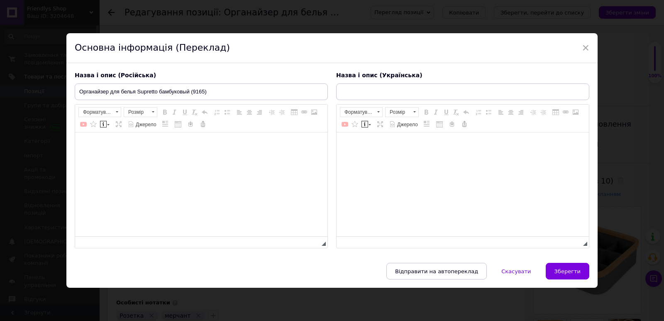
type input "Органайзер для білизни Supretto бамбуковий (9165)"
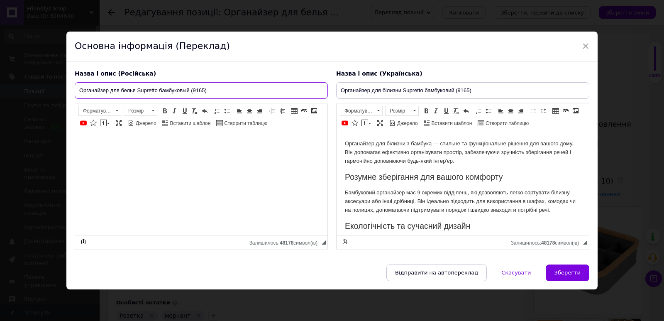
drag, startPoint x: 188, startPoint y: 90, endPoint x: 182, endPoint y: 89, distance: 5.4
click at [182, 89] on input "Органайзер для белья Supretto бамбуковый (9165)" at bounding box center [201, 90] width 253 height 17
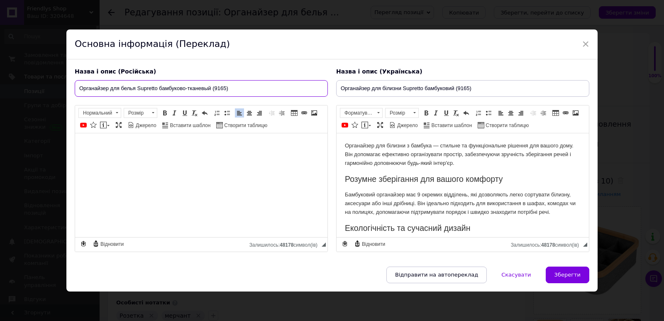
click at [210, 87] on input "Органайзер для белья Supretto бамбуково-тканевый (9165)" at bounding box center [201, 88] width 253 height 17
type input "Органайзер для белья Supretto бамбуково-тканевый 30х30 см (9165)"
drag, startPoint x: 585, startPoint y: 144, endPoint x: 908, endPoint y: 246, distance: 339.4
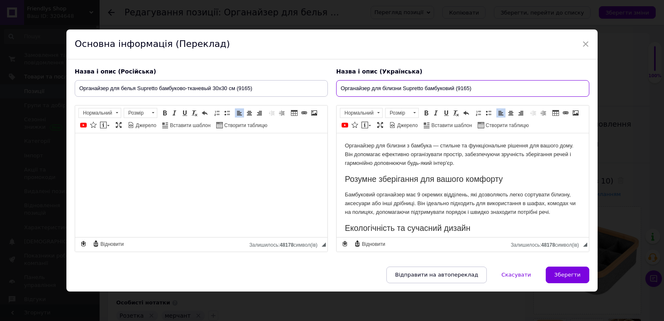
click at [452, 87] on input "Органайзер для білизни Supretto бамбуковий (9165)" at bounding box center [462, 88] width 253 height 17
type input "Органайзер для білизни Supretto бамбуково-тканинний 30х30 см (9165)"
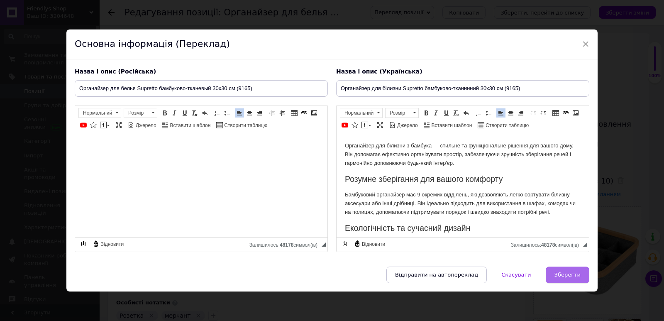
click at [564, 278] on button "Зберегти" at bounding box center [567, 274] width 44 height 17
type input "Органайзер для белья Supretto бамбуково-тканевый 30х30 см (9165)"
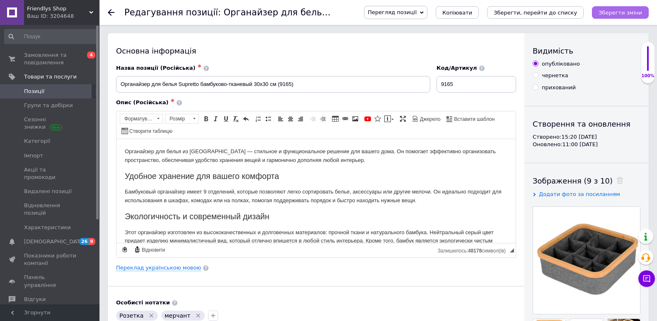
click at [633, 15] on icon "Зберегти зміни" at bounding box center [621, 13] width 44 height 6
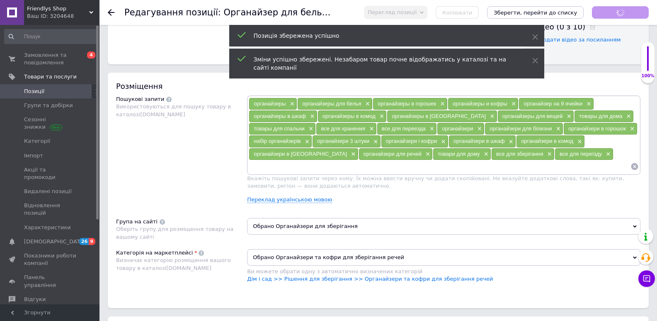
scroll to position [441, 0]
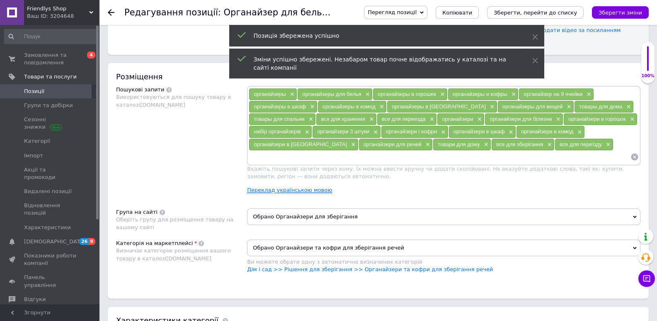
click at [304, 192] on link "Переклад українською мовою" at bounding box center [289, 190] width 85 height 7
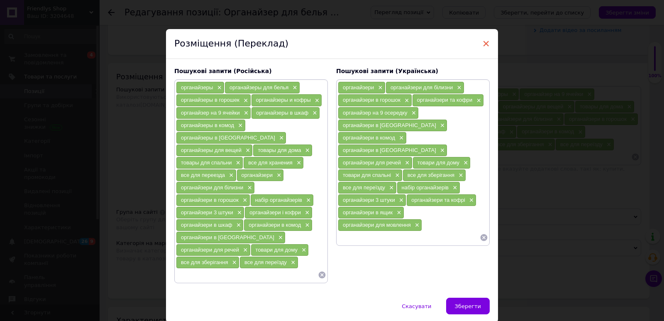
click at [487, 44] on span "×" at bounding box center [485, 43] width 7 height 14
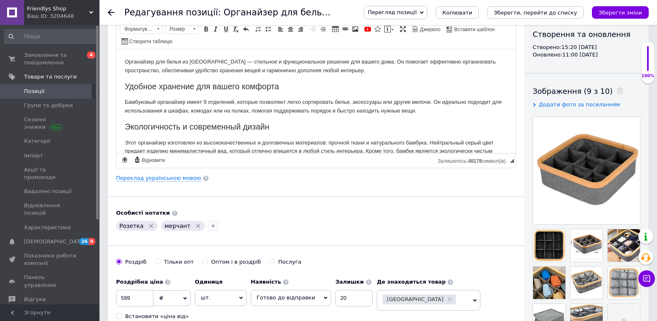
scroll to position [0, 0]
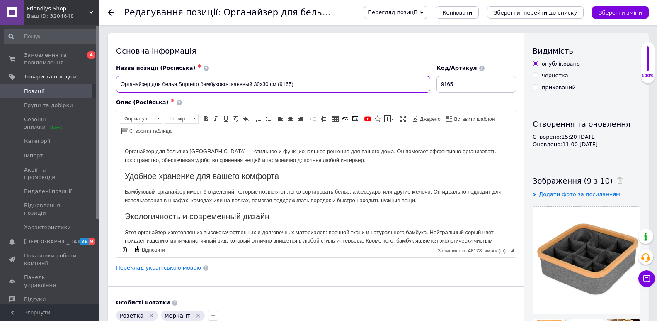
drag, startPoint x: 277, startPoint y: 83, endPoint x: 92, endPoint y: 86, distance: 184.6
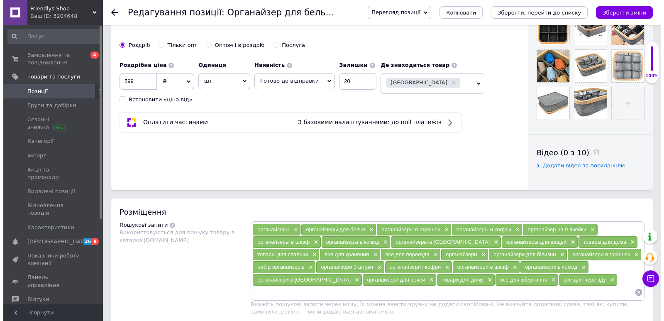
scroll to position [363, 0]
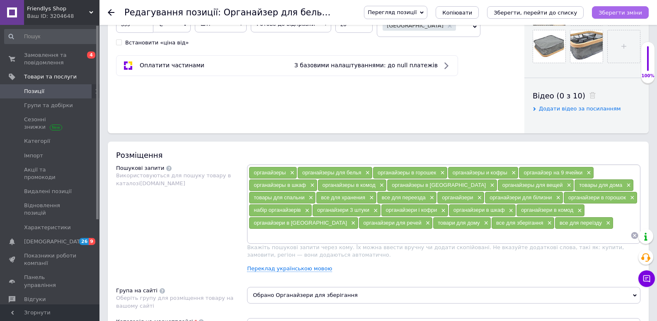
click at [614, 12] on icon "Зберегти зміни" at bounding box center [621, 13] width 44 height 6
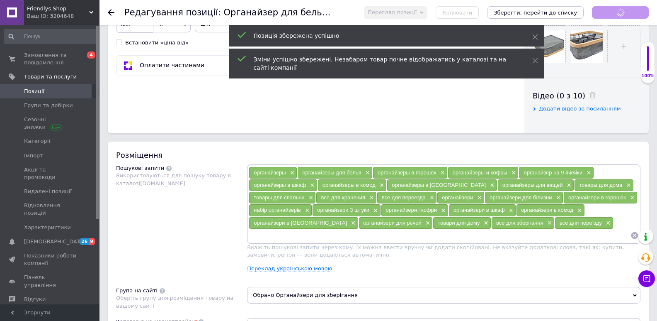
click at [283, 273] on div "органайзеры × органайзеры для белья × органайзеры в горошек × органайзеры и коф…" at bounding box center [444, 221] width 394 height 114
click at [284, 270] on link "Переклад українською мовою" at bounding box center [289, 268] width 85 height 7
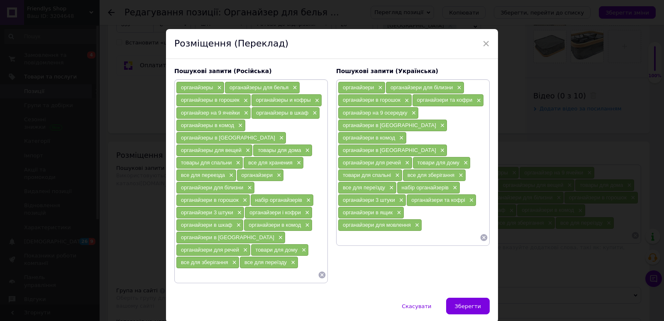
click at [321, 271] on icon at bounding box center [322, 274] width 7 height 7
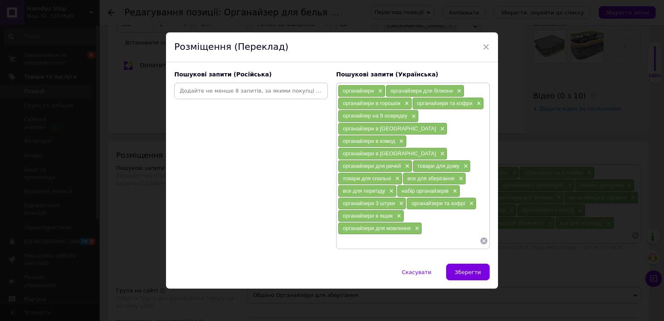
click at [203, 97] on input at bounding box center [251, 91] width 150 height 12
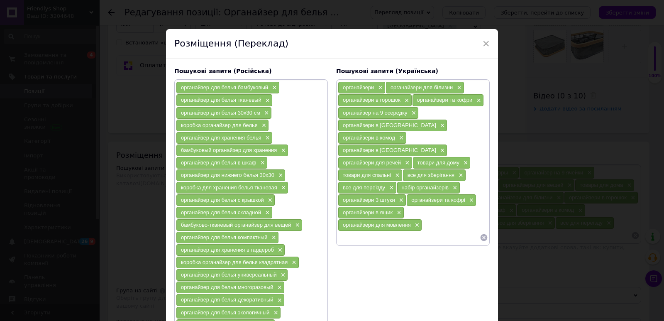
click at [482, 233] on icon at bounding box center [483, 237] width 8 height 8
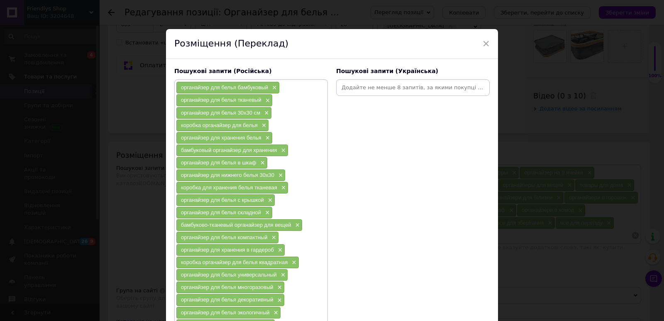
click at [357, 93] on input at bounding box center [413, 87] width 150 height 12
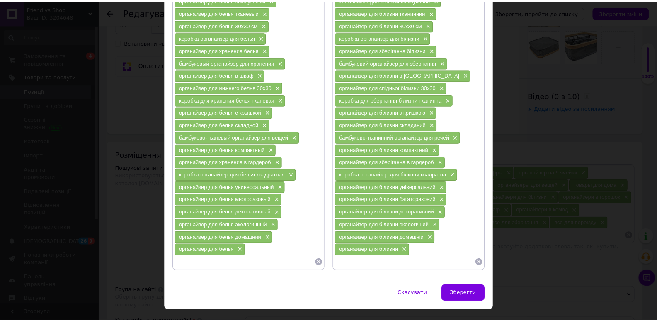
scroll to position [95, 0]
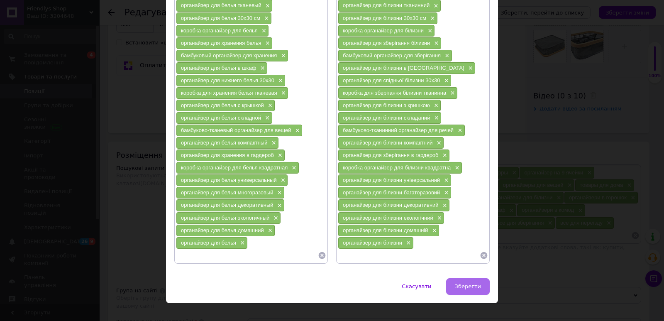
click at [467, 288] on span "Зберегти" at bounding box center [468, 286] width 26 height 6
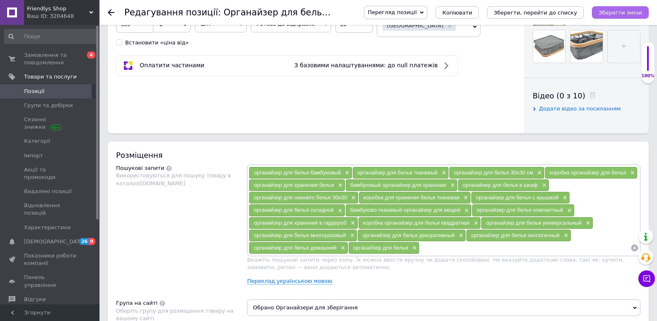
click at [630, 8] on button "Зберегти зміни" at bounding box center [620, 12] width 57 height 12
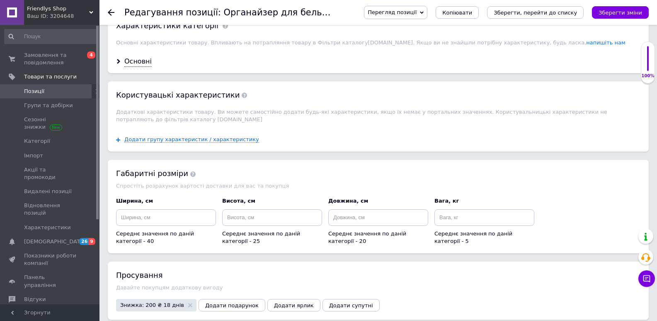
scroll to position [750, 0]
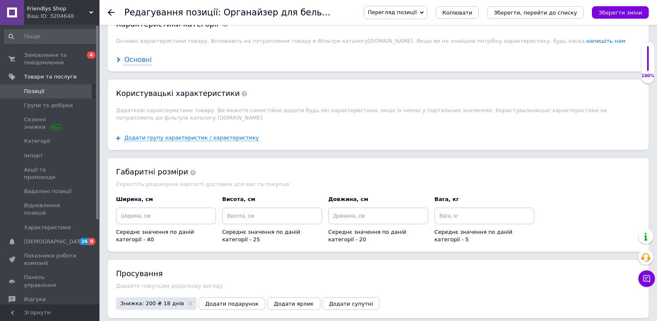
click at [133, 59] on div "Основні" at bounding box center [137, 60] width 27 height 10
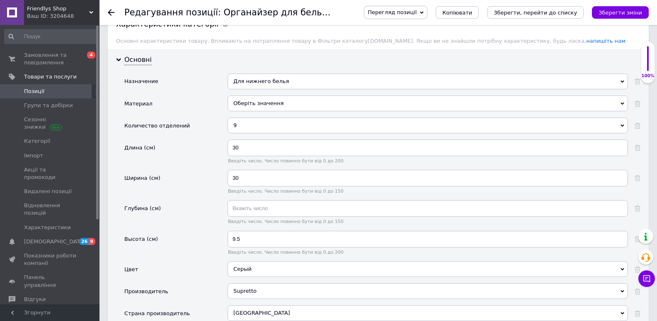
click at [269, 101] on div "Оберіть значення" at bounding box center [428, 103] width 401 height 16
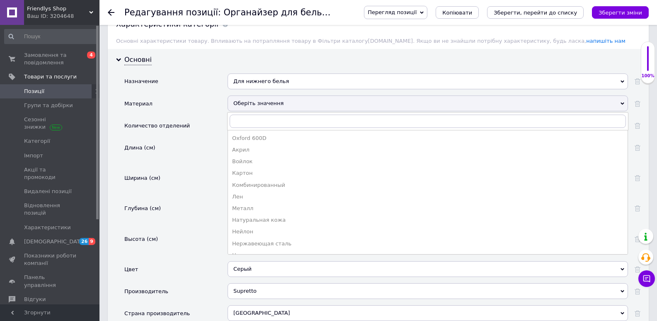
drag, startPoint x: 262, startPoint y: 184, endPoint x: 290, endPoint y: 181, distance: 28.4
click at [262, 185] on div "Комбинированный" at bounding box center [428, 184] width 392 height 7
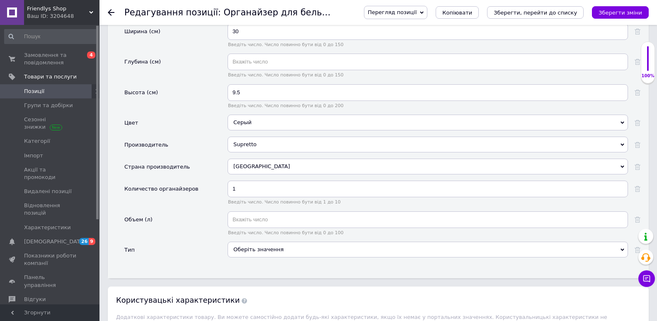
scroll to position [959, 0]
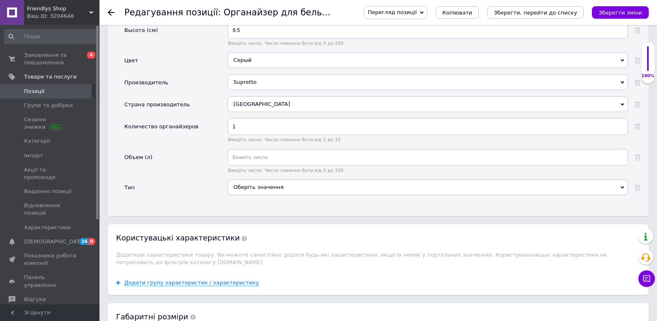
click at [251, 182] on div "Оберіть значення" at bounding box center [428, 187] width 401 height 16
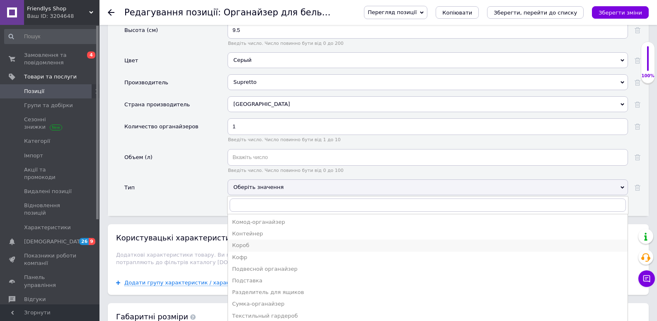
click at [238, 247] on div "Короб" at bounding box center [428, 244] width 392 height 7
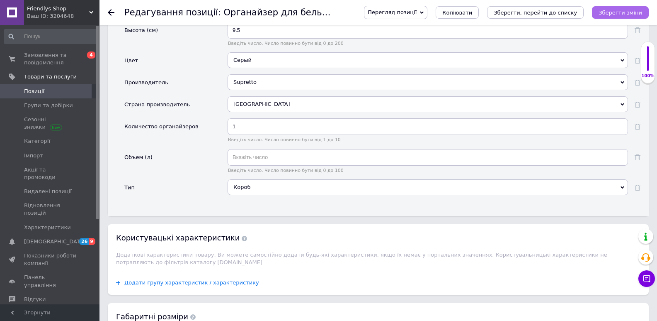
click at [608, 13] on icon "Зберегти зміни" at bounding box center [621, 13] width 44 height 6
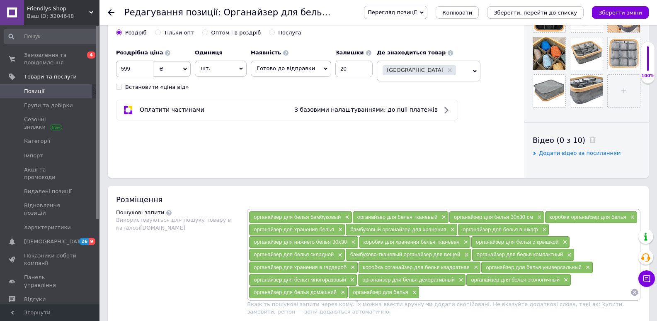
scroll to position [0, 0]
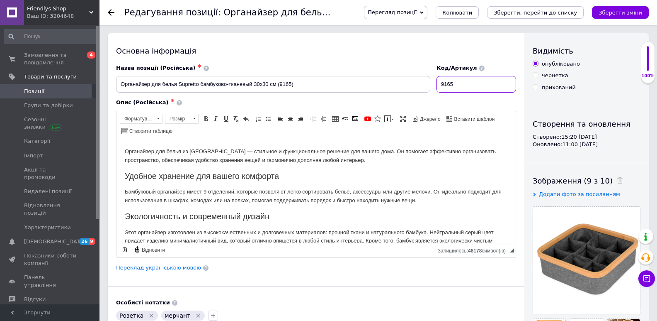
drag, startPoint x: 458, startPoint y: 85, endPoint x: 445, endPoint y: 85, distance: 13.3
click at [420, 85] on div "Назва позиції (Російська) ✱ Органайзер для белья Supretto бамбуково-тканевый 30…" at bounding box center [316, 78] width 406 height 34
click at [85, 10] on span "Friendlys Shop" at bounding box center [58, 8] width 62 height 7
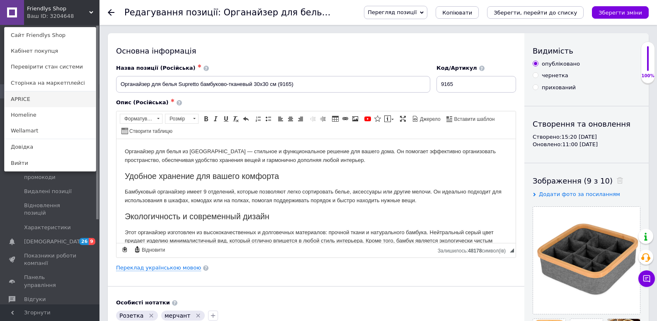
click at [24, 96] on link "APRICE" at bounding box center [50, 99] width 91 height 16
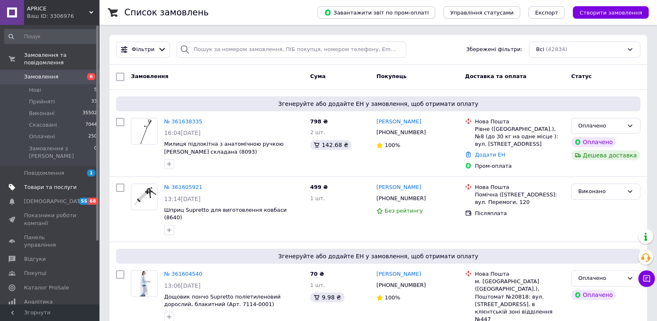
click at [53, 183] on span "Товари та послуги" at bounding box center [50, 186] width 53 height 7
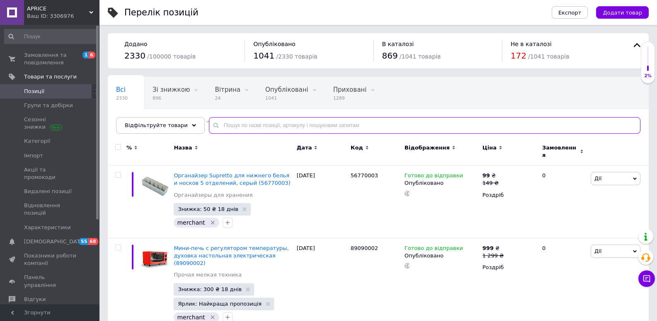
click at [217, 126] on input "text" at bounding box center [425, 125] width 432 height 17
paste input "9165"
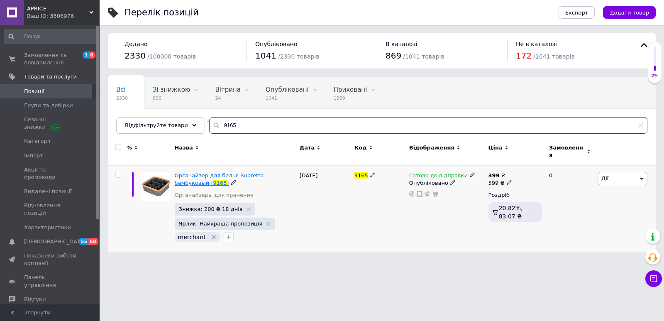
type input "9165"
click at [223, 172] on span "Органайзер для белья Supretto бамбуковый (" at bounding box center [219, 179] width 89 height 14
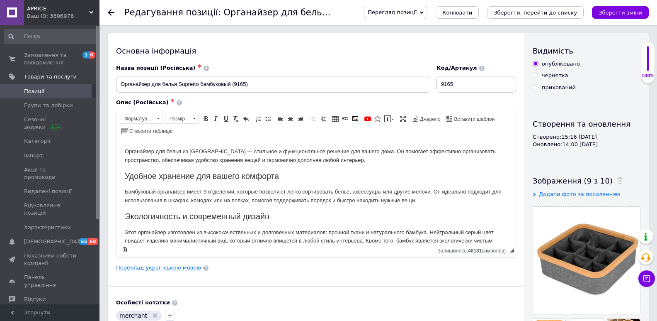
click at [151, 266] on link "Переклад українською мовою" at bounding box center [158, 267] width 85 height 7
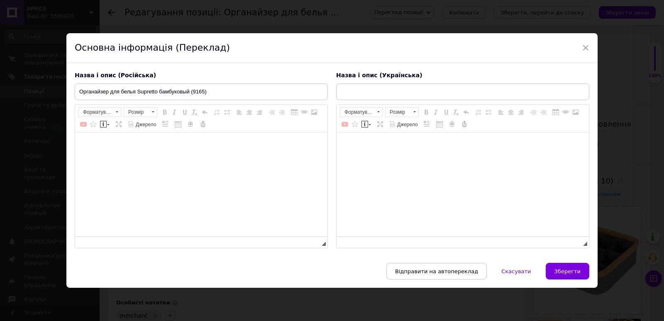
type input "Органайзер для білизни Supretto бамбуковий (9165)"
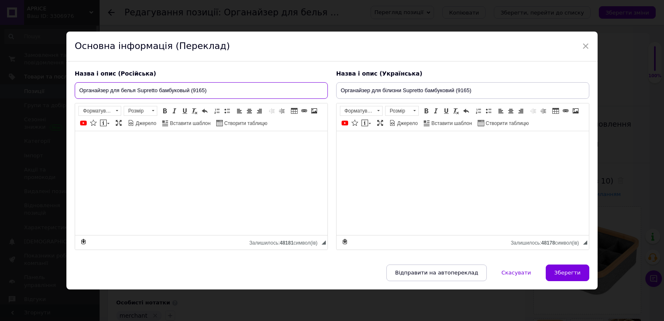
drag, startPoint x: 158, startPoint y: 91, endPoint x: 138, endPoint y: 89, distance: 19.6
click at [138, 89] on input "Органайзер для белья Supretto бамбуковый (9165)" at bounding box center [201, 90] width 253 height 17
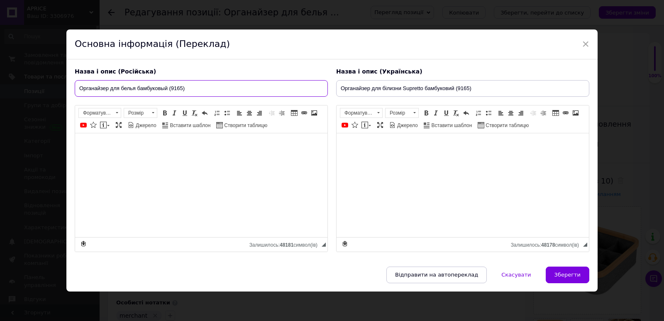
click at [169, 85] on input "Органайзер для белья бамбуковый (9165)" at bounding box center [201, 88] width 253 height 17
paste input "Supretto"
click at [137, 90] on input "Органайзер для белья бамбуковый Supretto (9165)" at bounding box center [201, 88] width 253 height 17
click at [213, 89] on input "Органайзер для белья тканево-бамбуковый Supretto (9165)" at bounding box center [201, 88] width 253 height 17
type input "Органайзер для белья тканево-бамбуковый Supretto 30х30 (9165)"
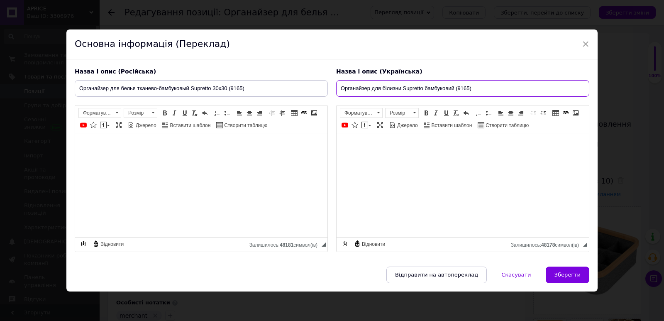
drag, startPoint x: 402, startPoint y: 90, endPoint x: 423, endPoint y: 88, distance: 20.9
click at [423, 88] on input "Органайзер для білизни Supretto бамбуковий (9165)" at bounding box center [462, 88] width 253 height 17
click at [432, 89] on input "Органайзер для білизни бамбуковий (9165)" at bounding box center [462, 88] width 253 height 17
paste input "Supretto"
click at [403, 90] on input "Органайзер для білизни бамбуковий Supretto 30х30 (9165)" at bounding box center [462, 88] width 253 height 17
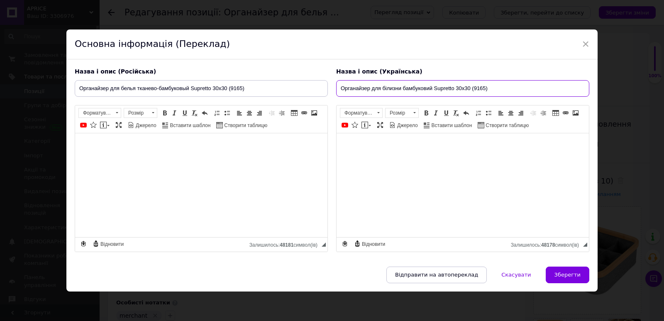
click at [402, 90] on input "Органайзер для білизни бамбуковий Supretto 30х30 (9165)" at bounding box center [462, 88] width 253 height 17
type input "Органайзер для білизни тканинно-бамбуковий Supretto 30х30 (9165)"
click at [570, 274] on span "Зберегти" at bounding box center [567, 274] width 26 height 6
type input "Органайзер для белья тканево-бамбуковый Supretto 30х30 (9165)"
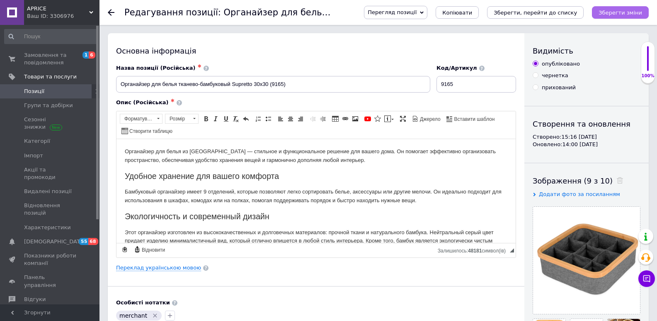
click at [615, 10] on icon "Зберегти зміни" at bounding box center [621, 13] width 44 height 6
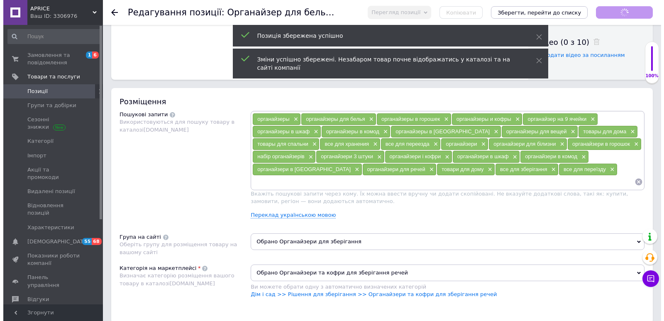
scroll to position [487, 0]
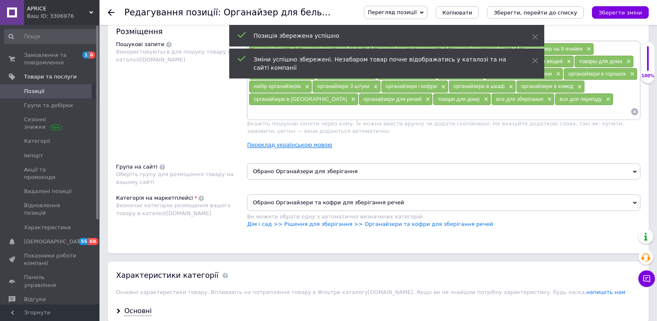
click at [314, 144] on link "Переклад українською мовою" at bounding box center [289, 144] width 85 height 7
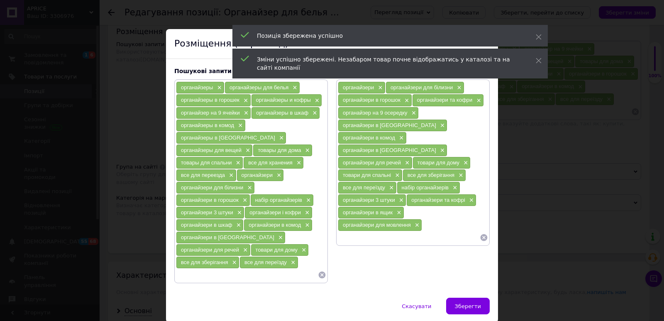
click at [320, 270] on icon at bounding box center [322, 274] width 8 height 8
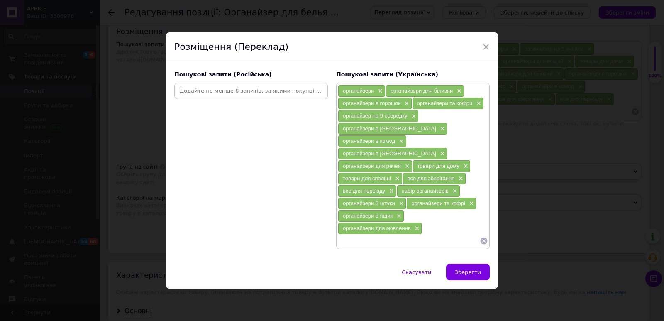
click at [482, 237] on icon at bounding box center [483, 240] width 7 height 7
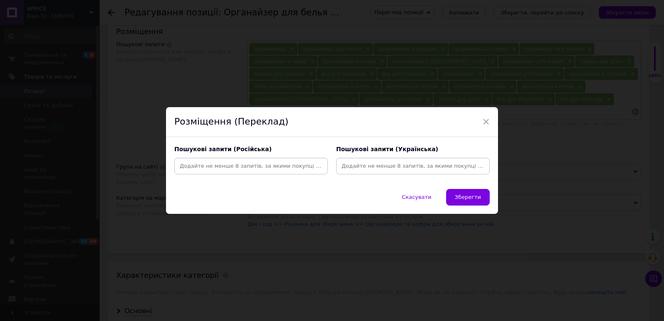
click at [353, 165] on input at bounding box center [413, 166] width 150 height 12
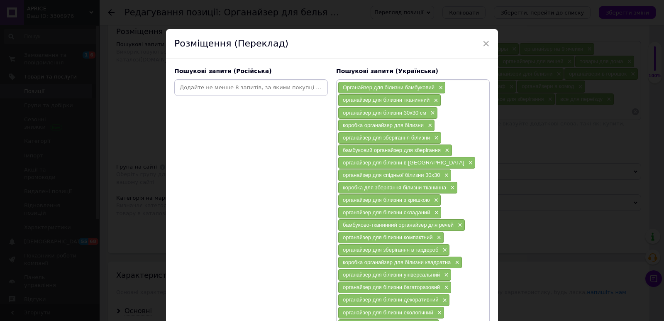
click at [187, 86] on input at bounding box center [251, 87] width 150 height 12
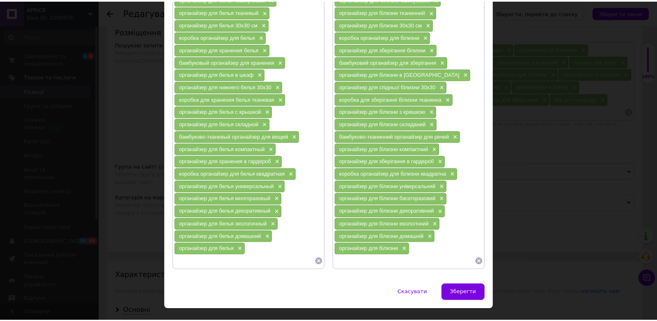
scroll to position [106, 0]
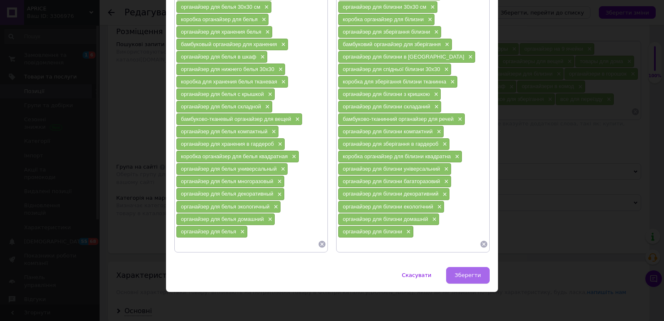
click at [467, 273] on span "Зберегти" at bounding box center [468, 275] width 26 height 6
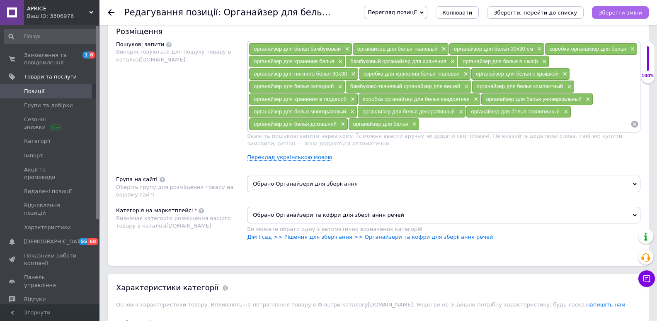
click at [609, 6] on button "Зберегти зміни" at bounding box center [620, 12] width 57 height 12
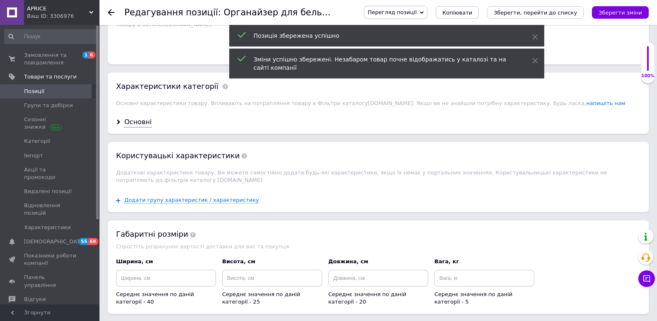
scroll to position [699, 0]
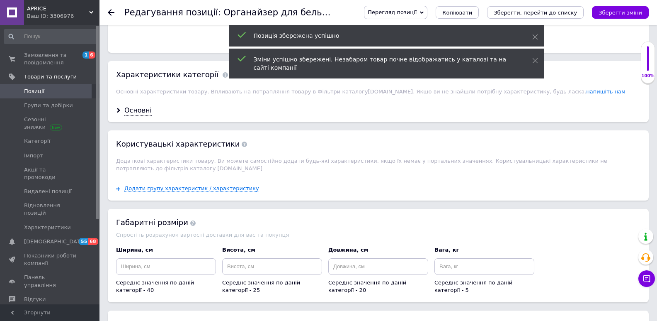
click at [122, 109] on div "Основні" at bounding box center [378, 111] width 541 height 22
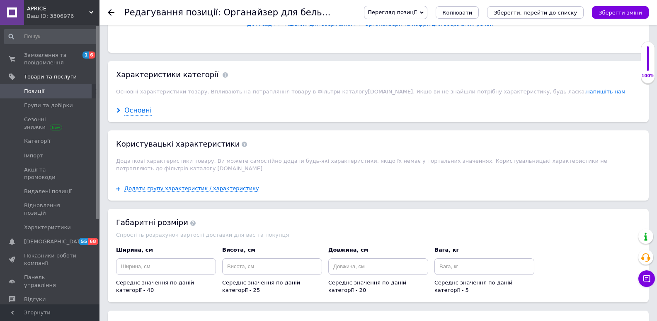
click at [136, 112] on div "Основні" at bounding box center [137, 111] width 27 height 10
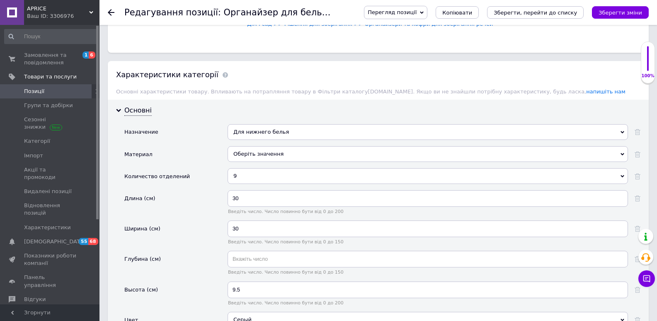
click at [267, 153] on div "Оберіть значення" at bounding box center [428, 154] width 401 height 16
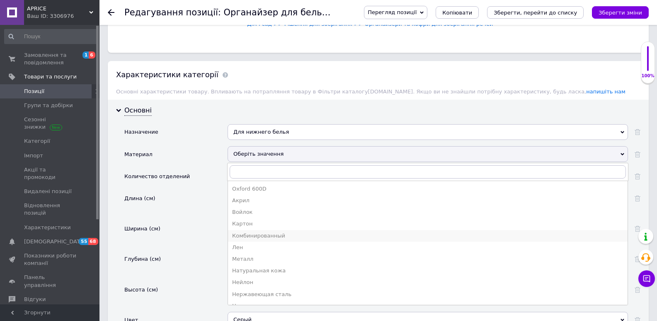
click at [256, 237] on div "Комбинированный" at bounding box center [428, 235] width 392 height 7
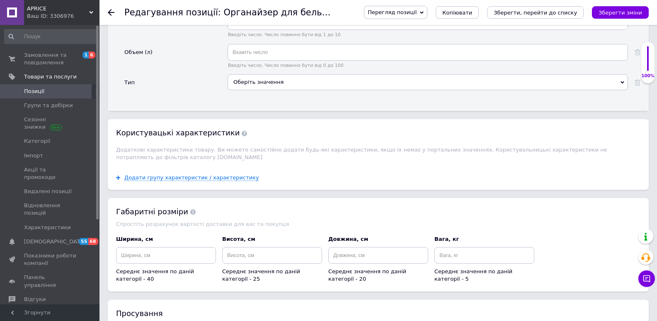
scroll to position [1080, 0]
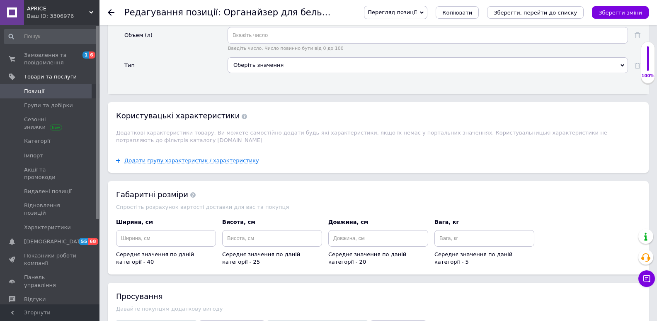
click at [304, 65] on div "Оберіть значення" at bounding box center [428, 65] width 401 height 16
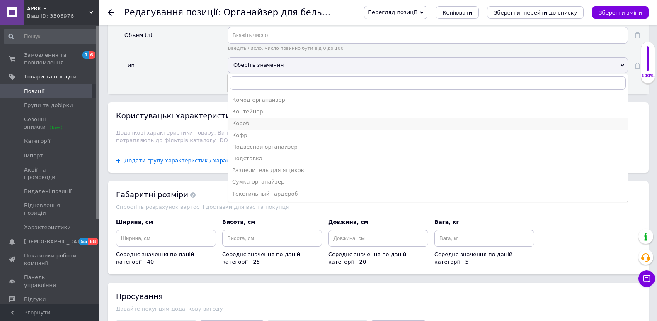
click at [238, 124] on div "Короб" at bounding box center [428, 122] width 392 height 7
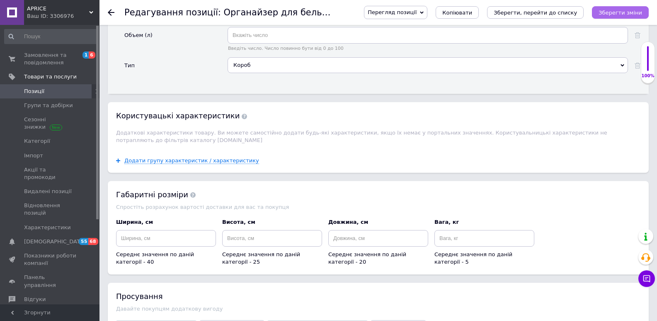
click at [615, 10] on icon "Зберегти зміни" at bounding box center [621, 13] width 44 height 6
